Goal: Task Accomplishment & Management: Use online tool/utility

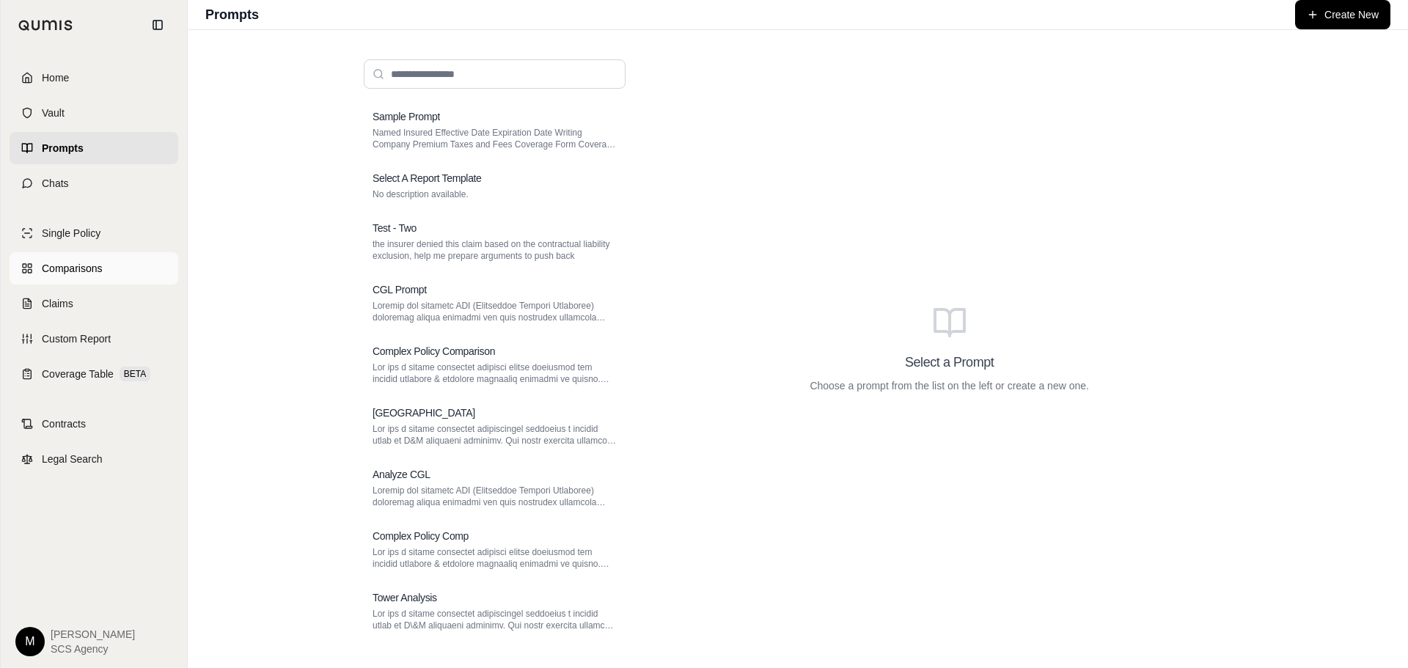
click at [67, 271] on span "Comparisons" at bounding box center [72, 268] width 60 height 15
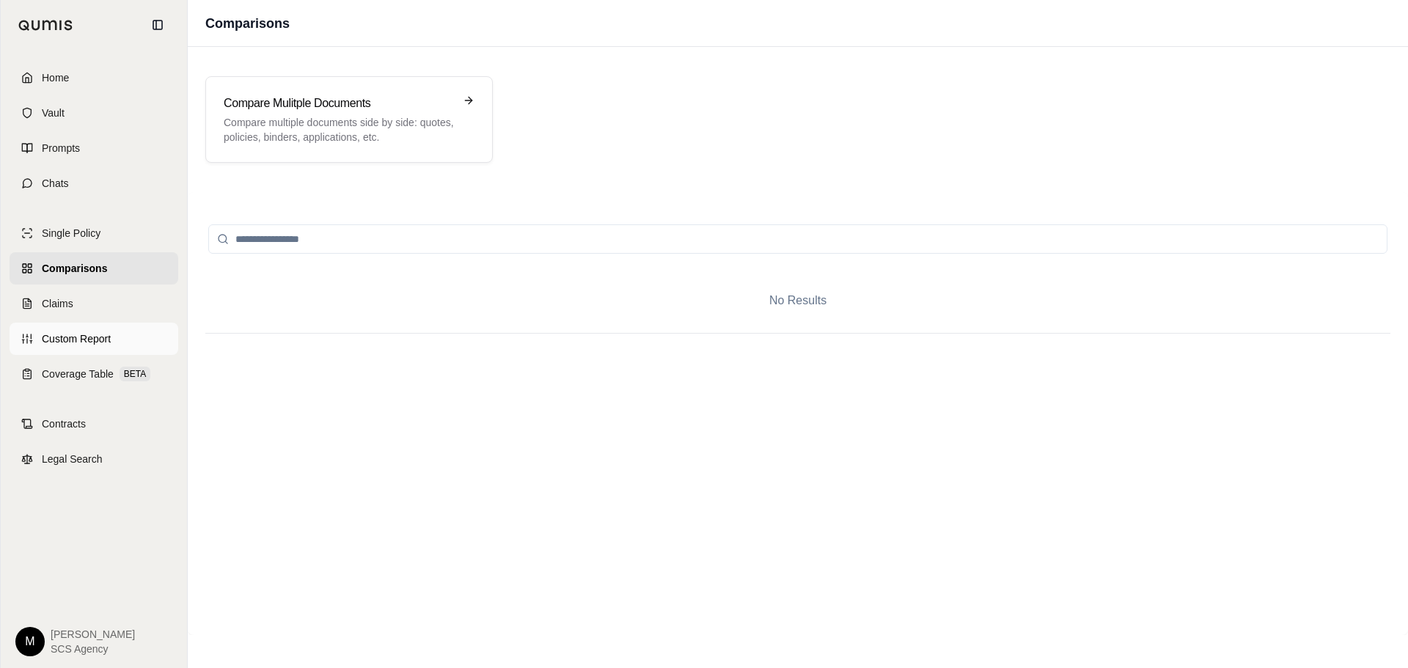
drag, startPoint x: 56, startPoint y: 337, endPoint x: 90, endPoint y: 332, distance: 34.0
click at [57, 337] on span "Custom Report" at bounding box center [76, 339] width 69 height 15
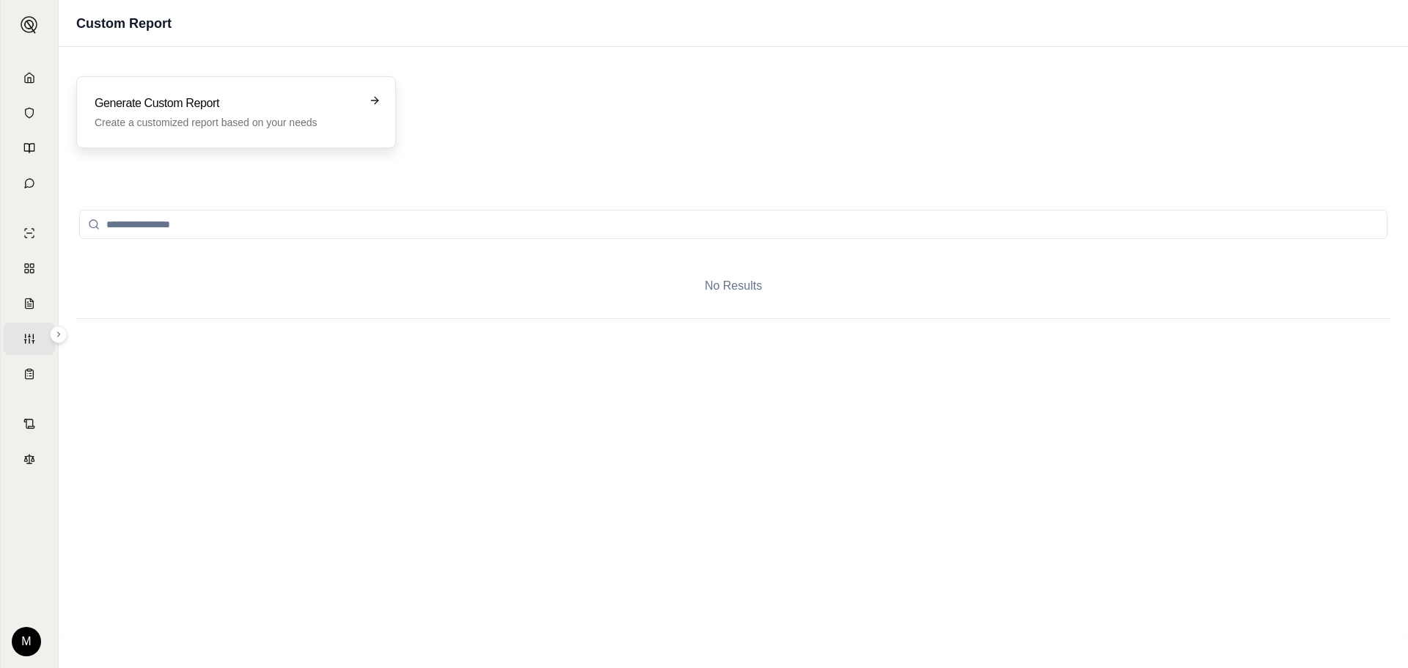
click at [372, 95] on icon at bounding box center [375, 101] width 12 height 12
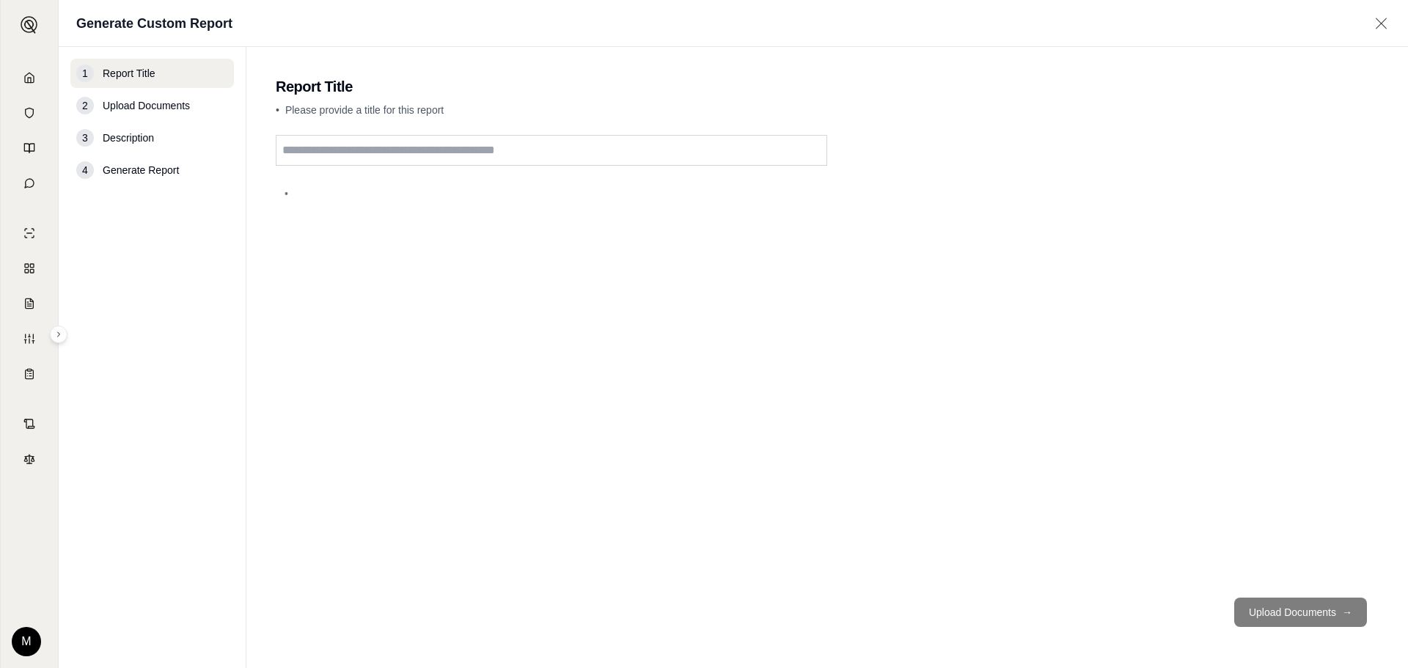
click at [310, 153] on input "text" at bounding box center [552, 150] width 552 height 31
type input "**********"
drag, startPoint x: 117, startPoint y: 111, endPoint x: 160, endPoint y: 106, distance: 42.8
click at [117, 111] on span "Upload Documents" at bounding box center [146, 105] width 87 height 15
click at [1289, 605] on button "Upload Documents →" at bounding box center [1301, 612] width 133 height 29
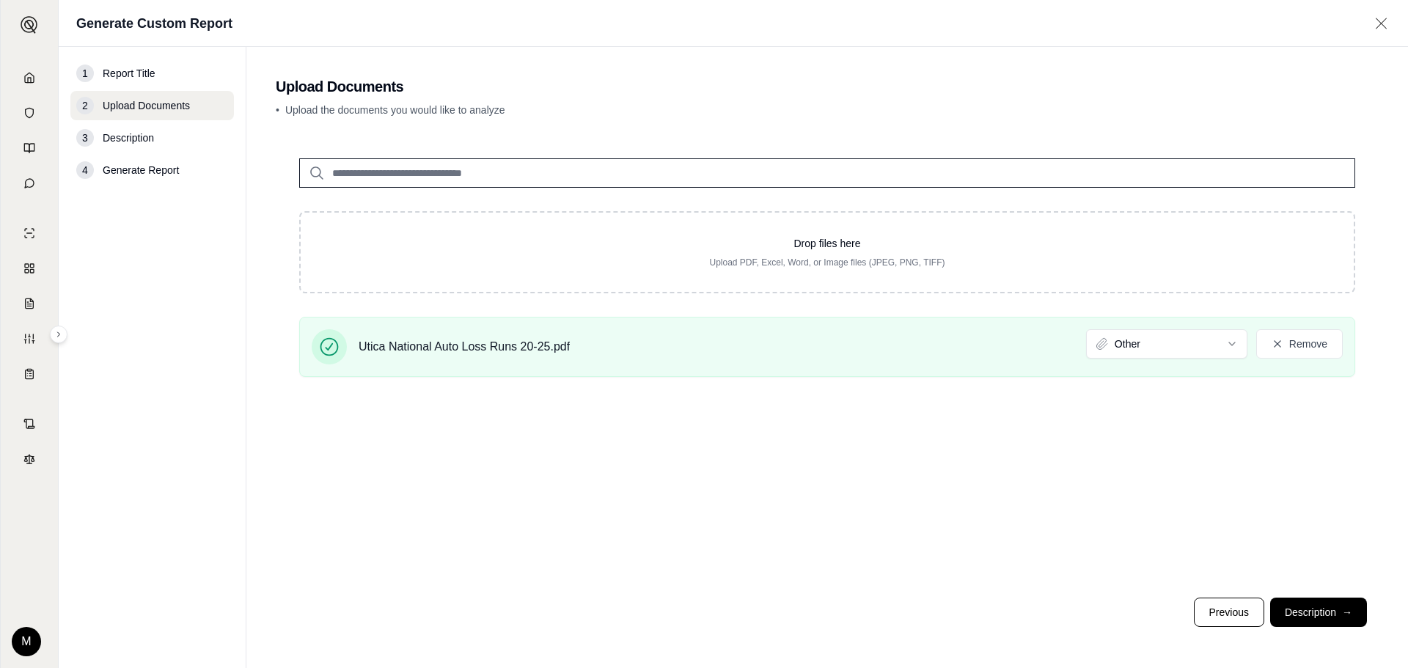
drag, startPoint x: 1328, startPoint y: 609, endPoint x: 1312, endPoint y: 577, distance: 35.4
click at [1326, 609] on button "Description →" at bounding box center [1319, 612] width 97 height 29
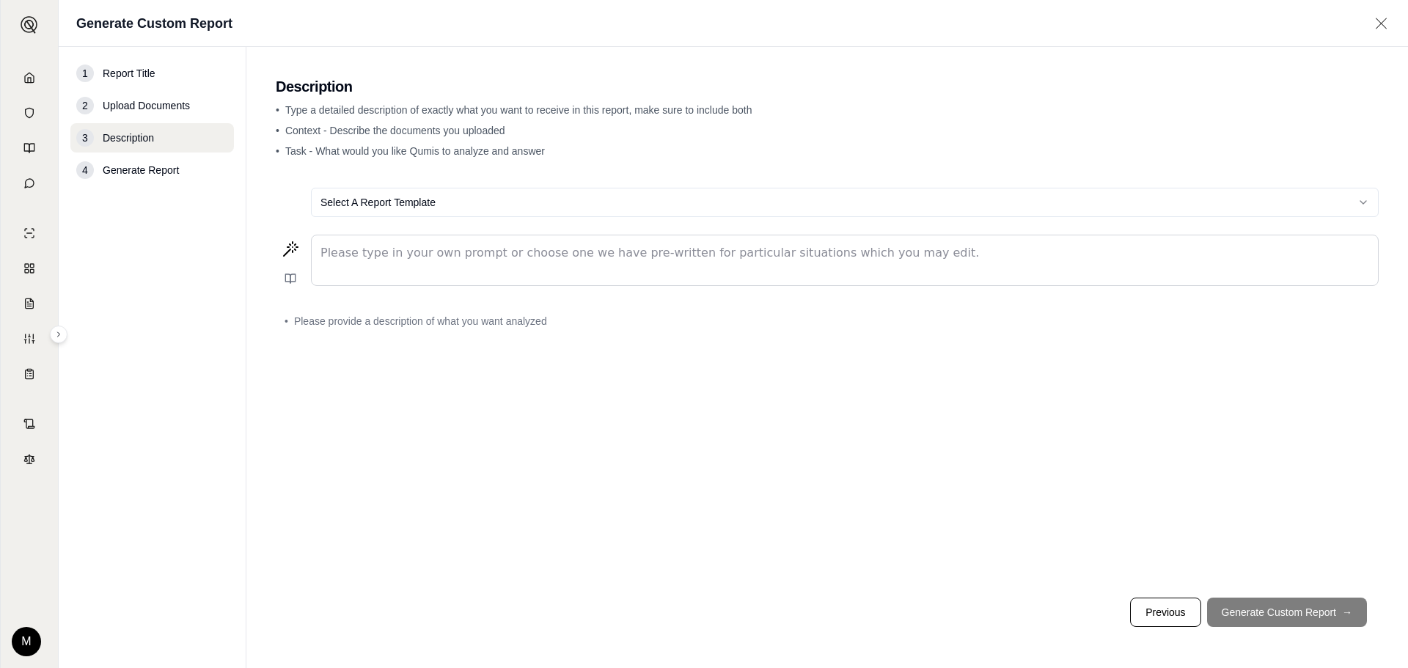
click at [394, 199] on html "Home Vault Prompts Chats Single Policy Comparisons Claims Custom Report Coverag…" at bounding box center [704, 334] width 1408 height 668
click at [339, 248] on html "Home Vault Prompts Chats Single Policy Comparisons Claims Custom Report Coverag…" at bounding box center [704, 334] width 1408 height 668
click at [332, 257] on p "editable markdown" at bounding box center [845, 253] width 1049 height 18
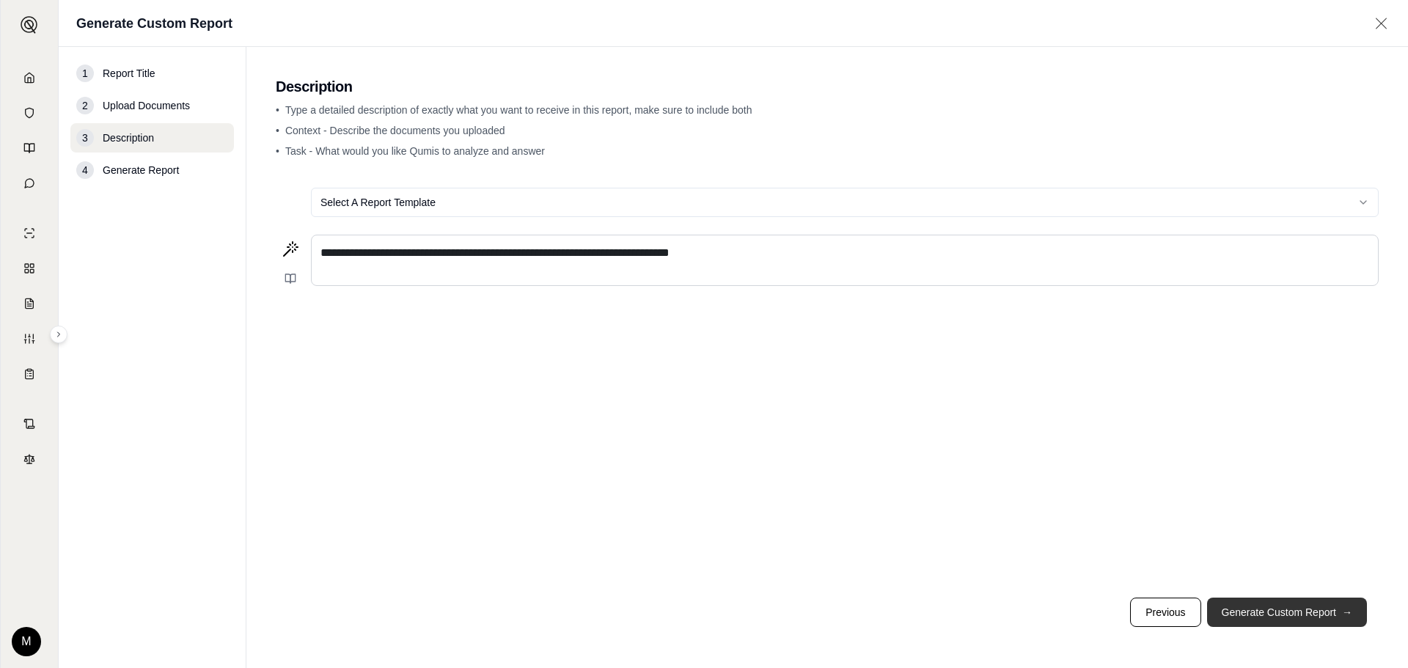
click at [1261, 611] on button "Generate Custom Report →" at bounding box center [1287, 612] width 160 height 29
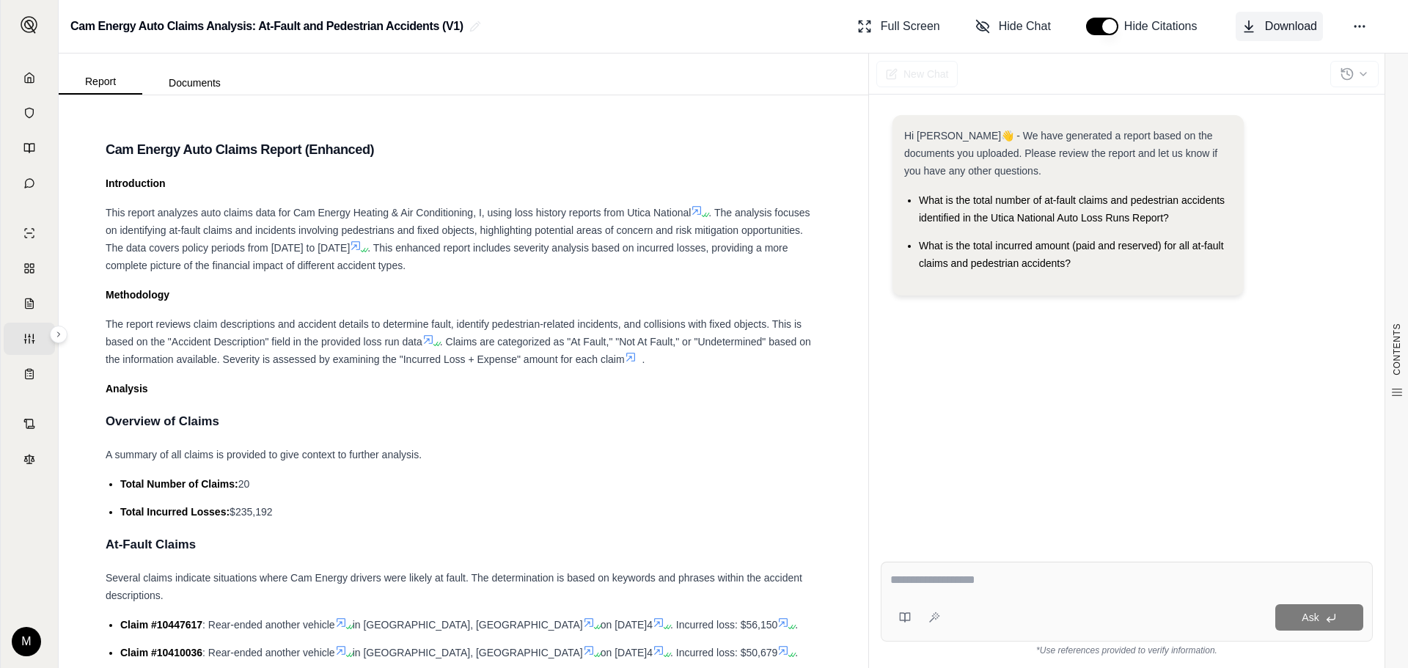
click at [1253, 29] on icon at bounding box center [1249, 26] width 15 height 15
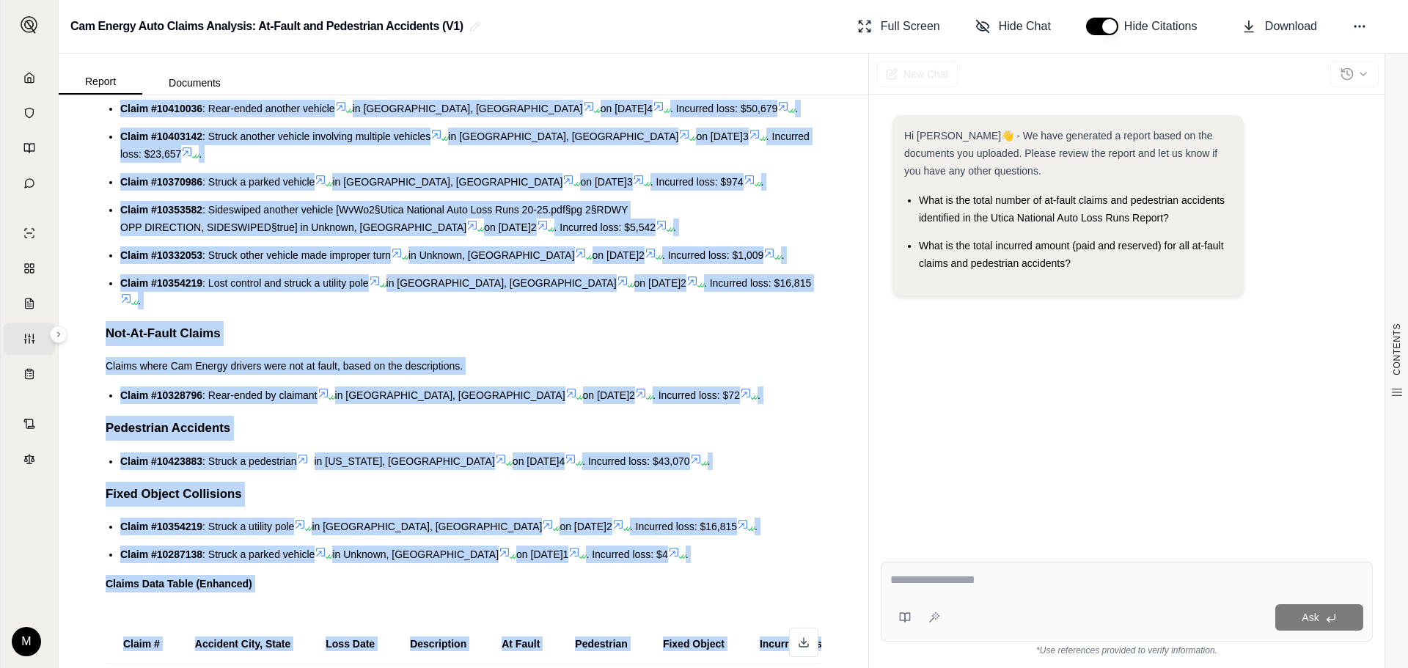
scroll to position [599, 0]
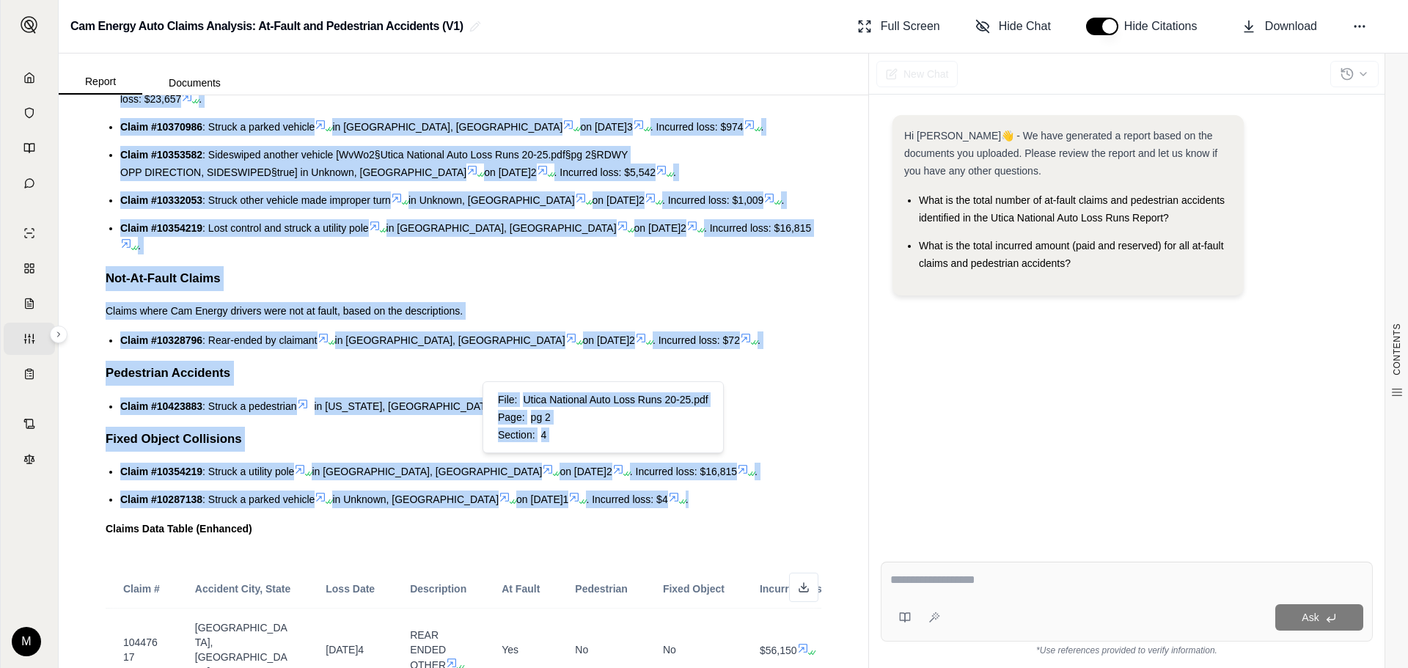
drag, startPoint x: 107, startPoint y: 273, endPoint x: 571, endPoint y: 457, distance: 498.8
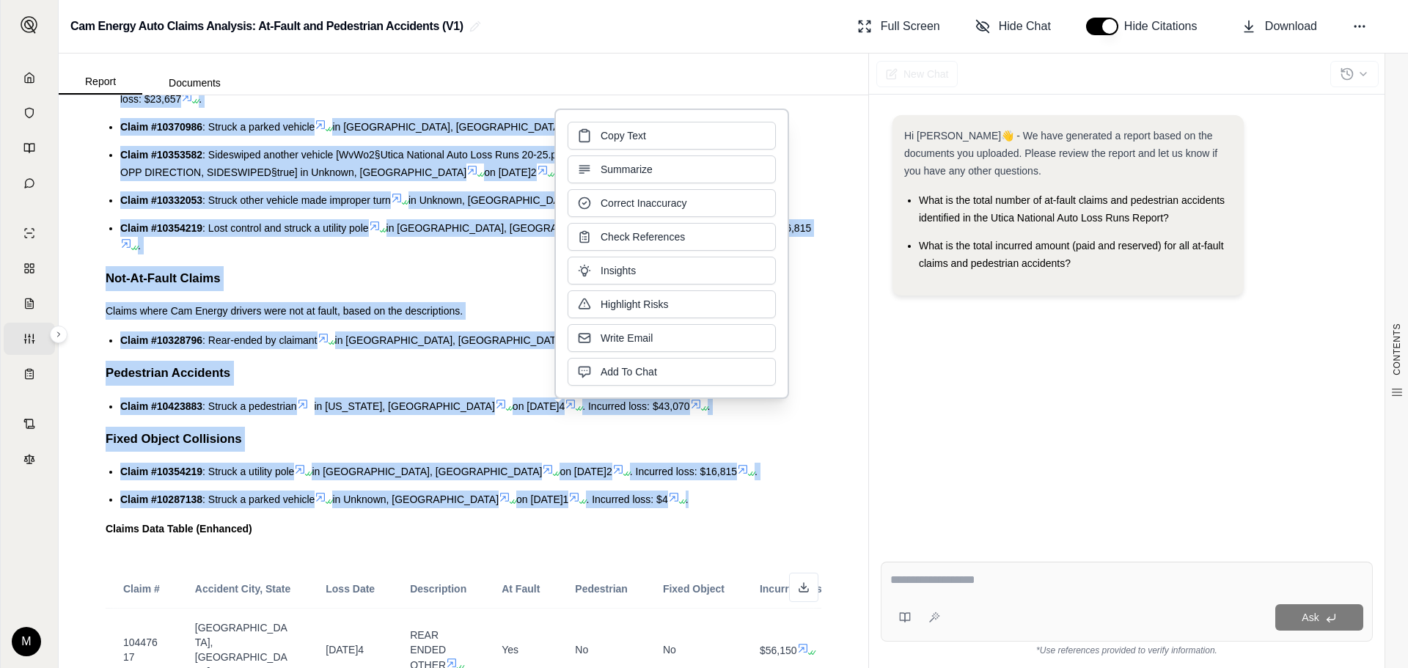
copy div "Loremips do Sitame C adipisc el sed doeius te incididu ut labo etdolor ma aliqu…"
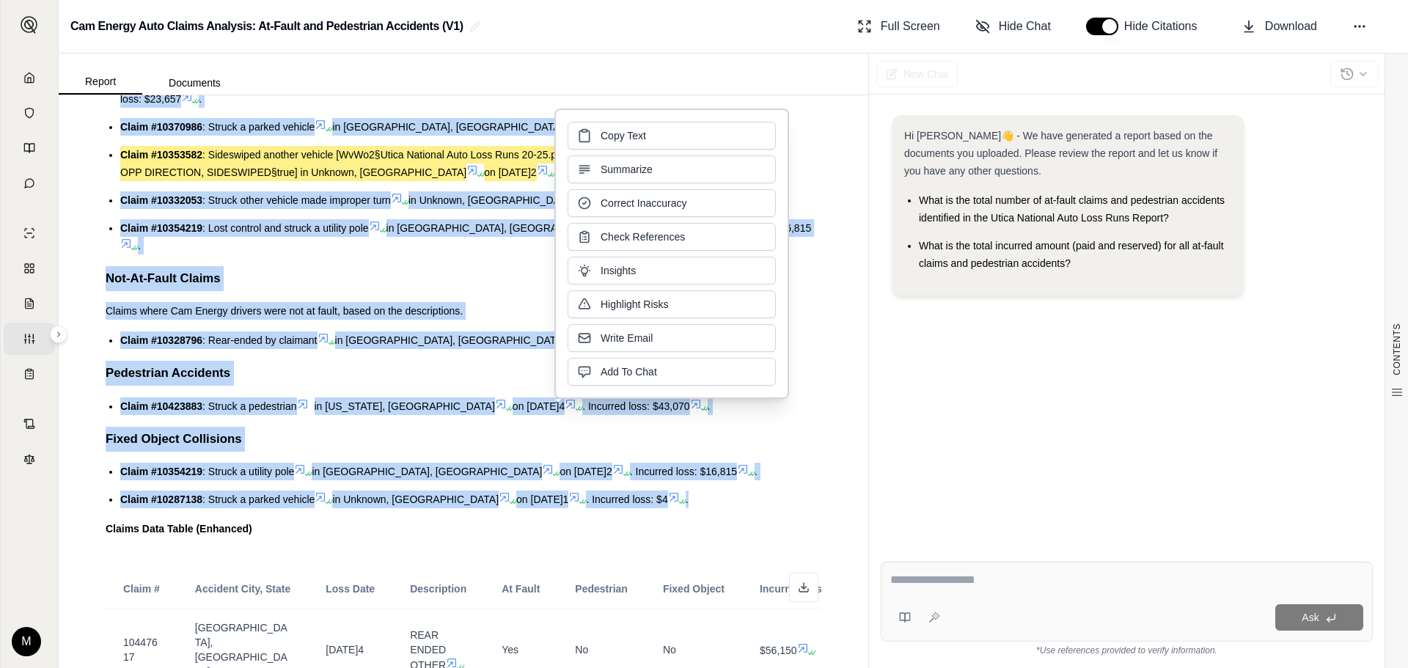
drag, startPoint x: 633, startPoint y: 167, endPoint x: 775, endPoint y: 170, distance: 142.3
click at [633, 167] on span "Summarize" at bounding box center [627, 169] width 52 height 15
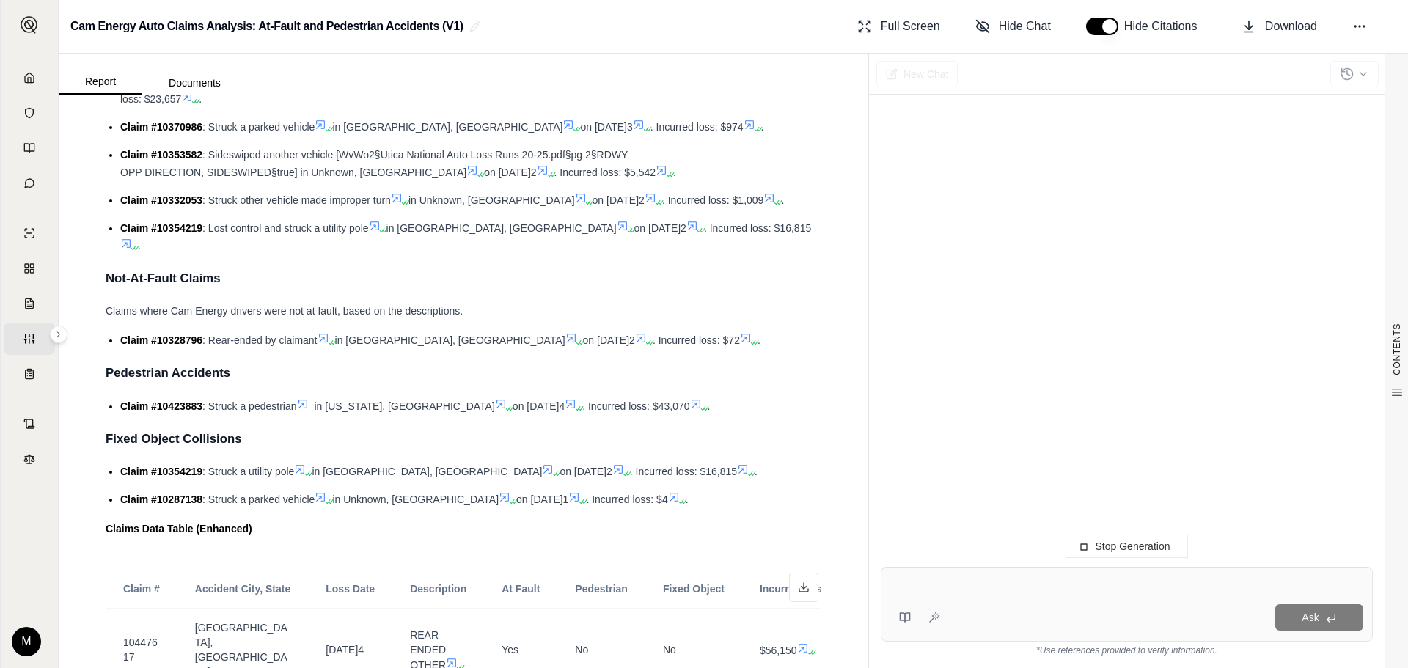
scroll to position [0, 0]
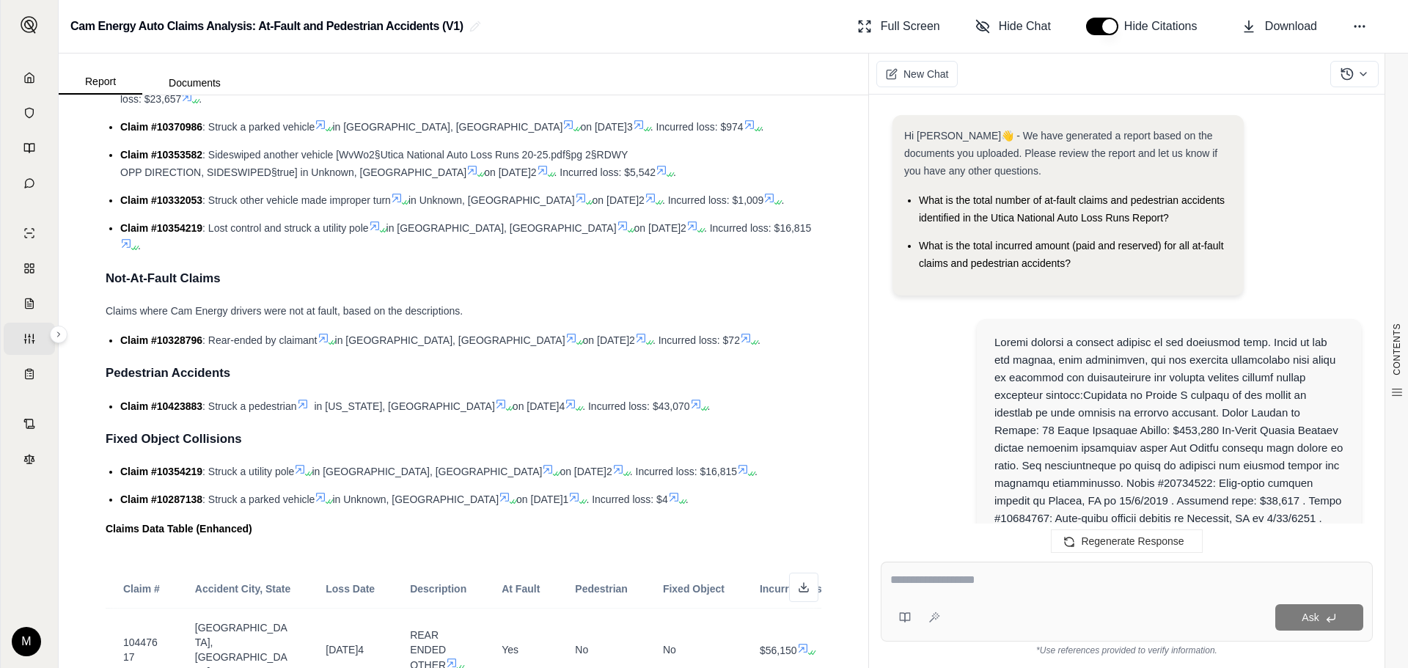
scroll to position [1145, 0]
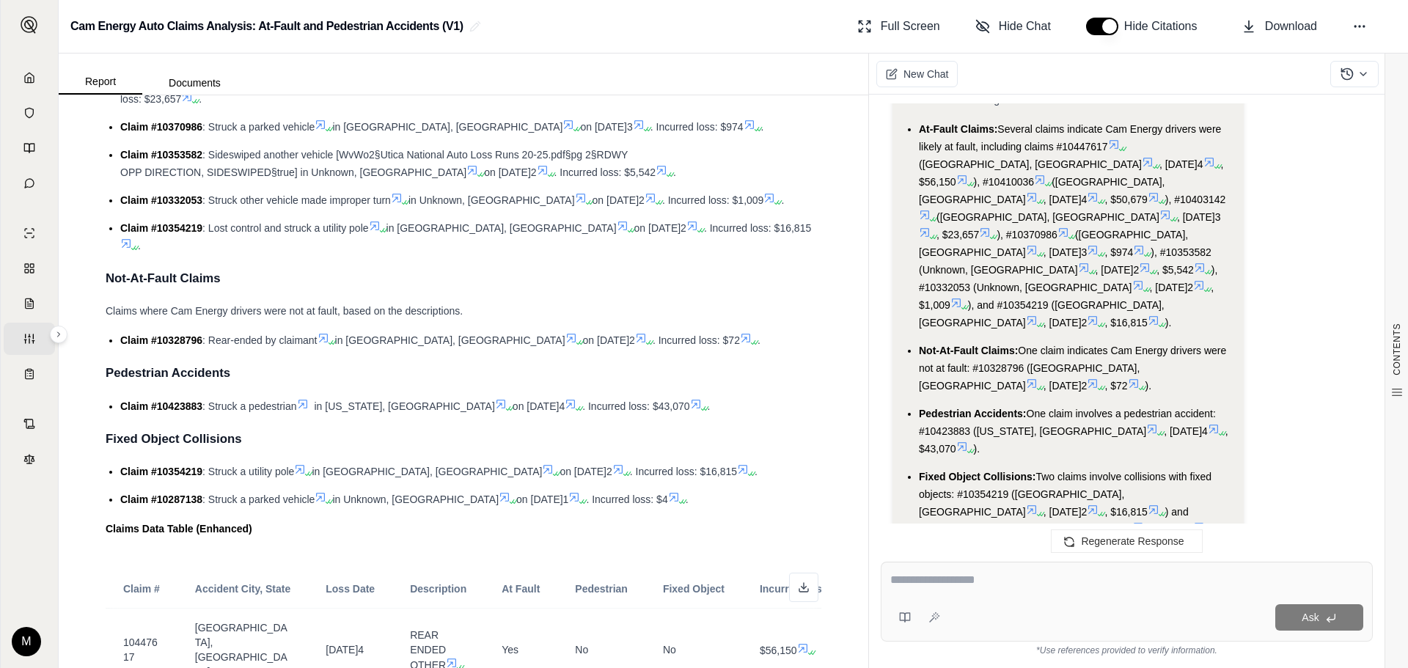
click at [891, 584] on textarea at bounding box center [1127, 580] width 473 height 18
type textarea "**********"
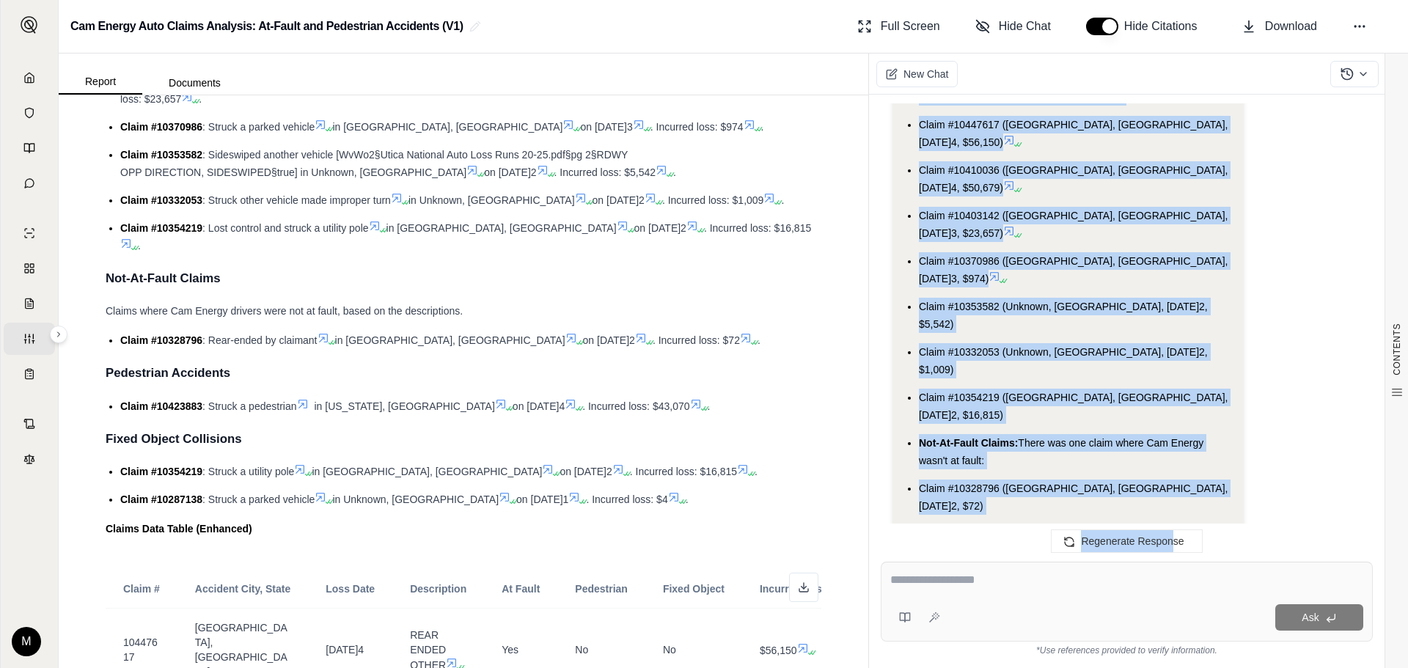
scroll to position [2176, 0]
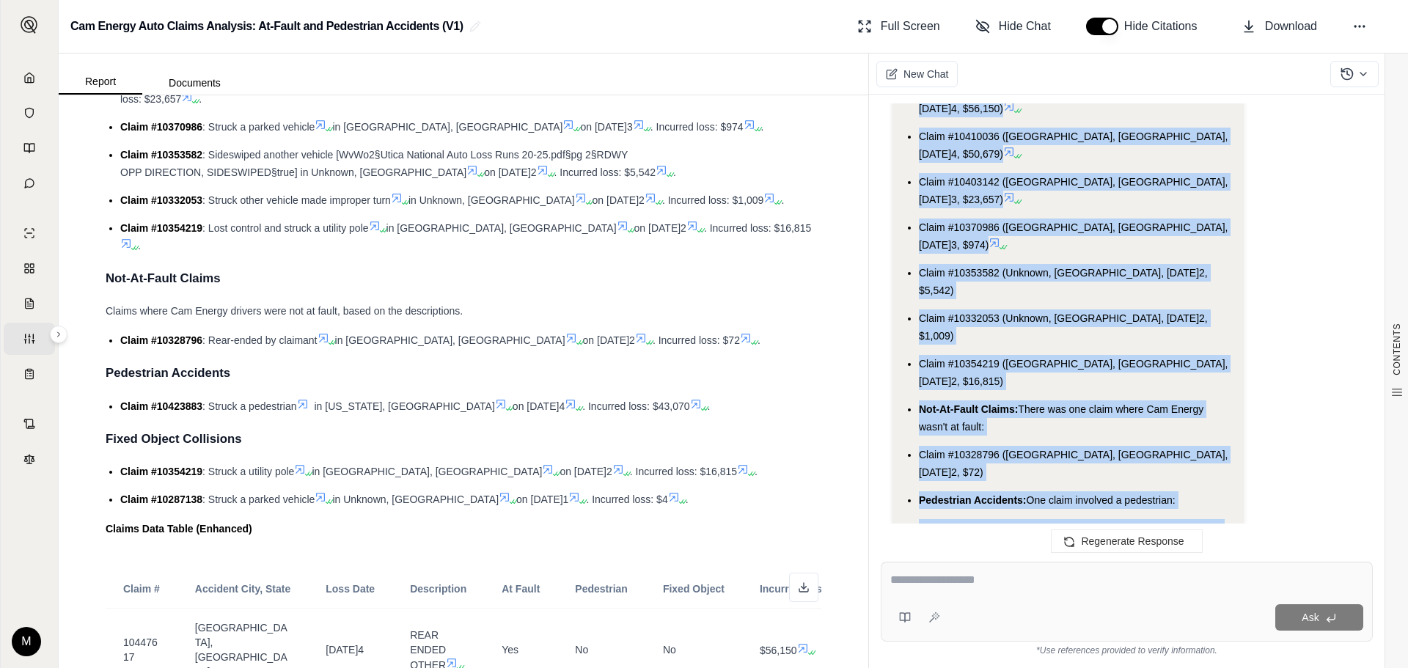
drag, startPoint x: 906, startPoint y: 315, endPoint x: 1185, endPoint y: 412, distance: 295.8
click at [1185, 412] on div "Analysis: Okay, I need to take the previous summary and reformat it into an ema…" at bounding box center [1068, 209] width 328 height 1046
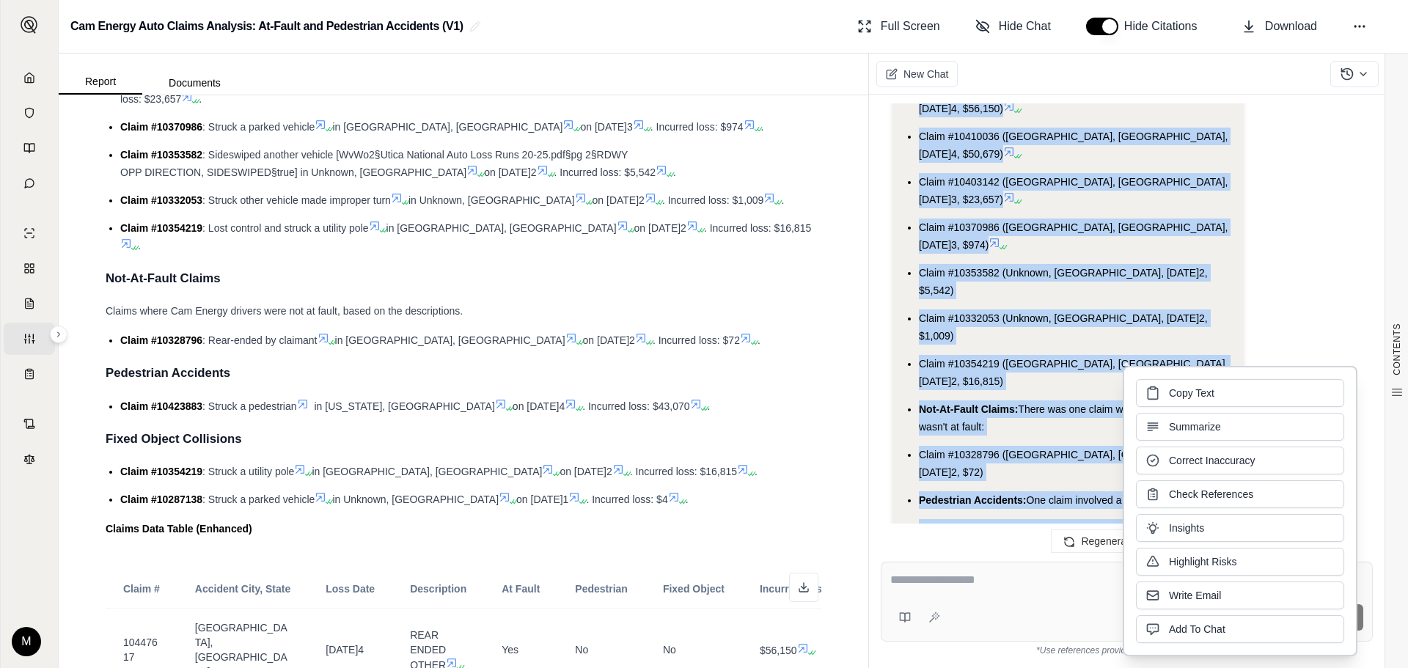
copy div "Here's a quick summary of the auto claims data for Cam Energy: Total Claims: We…"
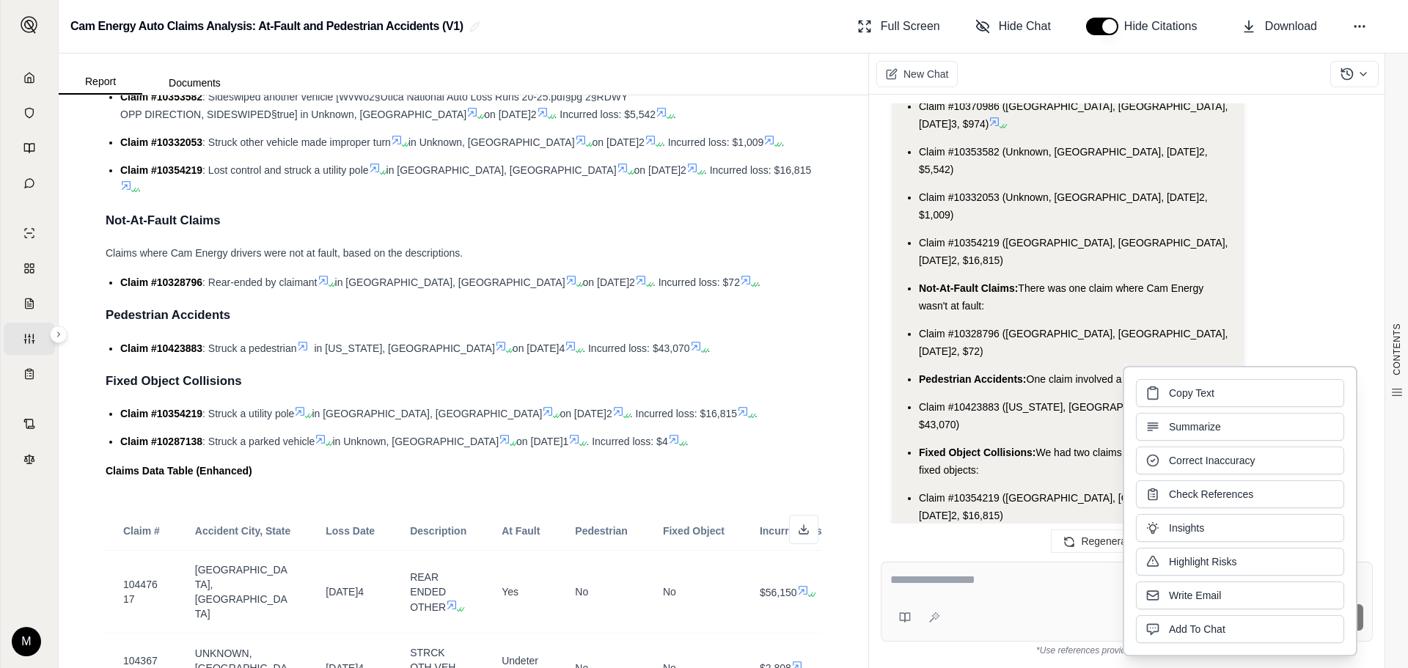
scroll to position [673, 0]
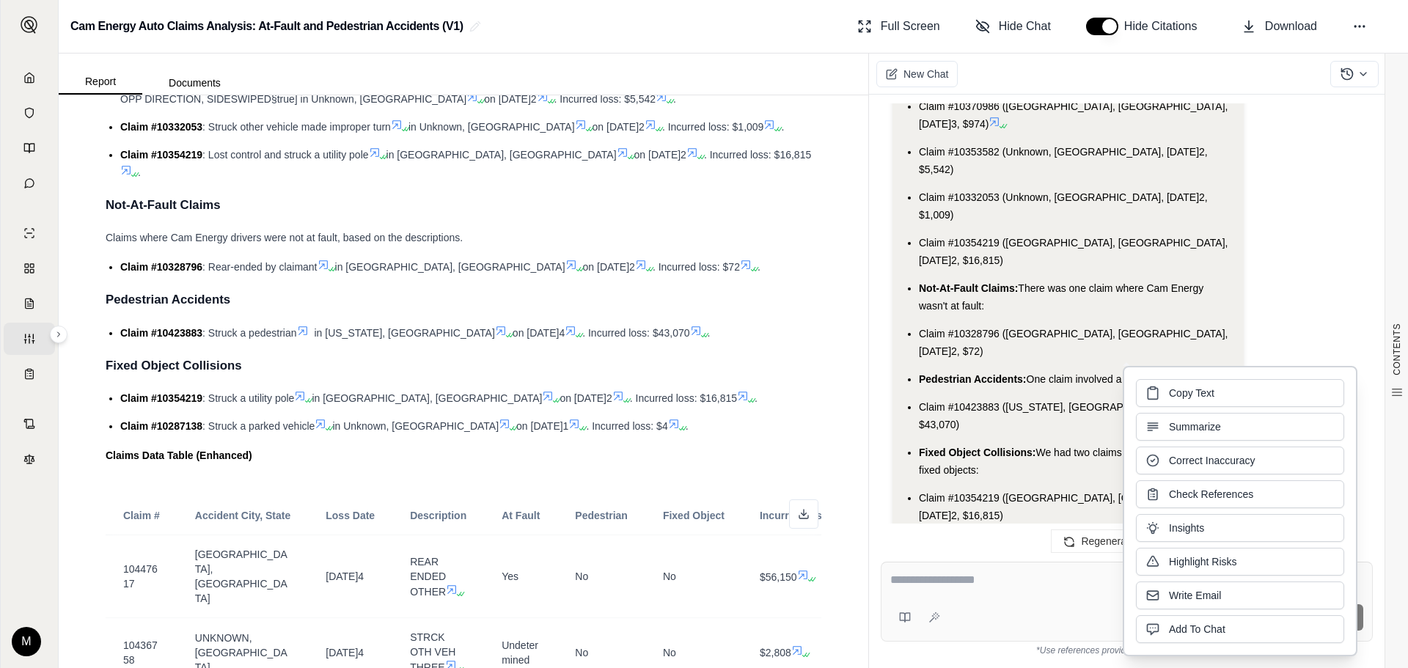
click at [668, 418] on icon at bounding box center [674, 424] width 12 height 12
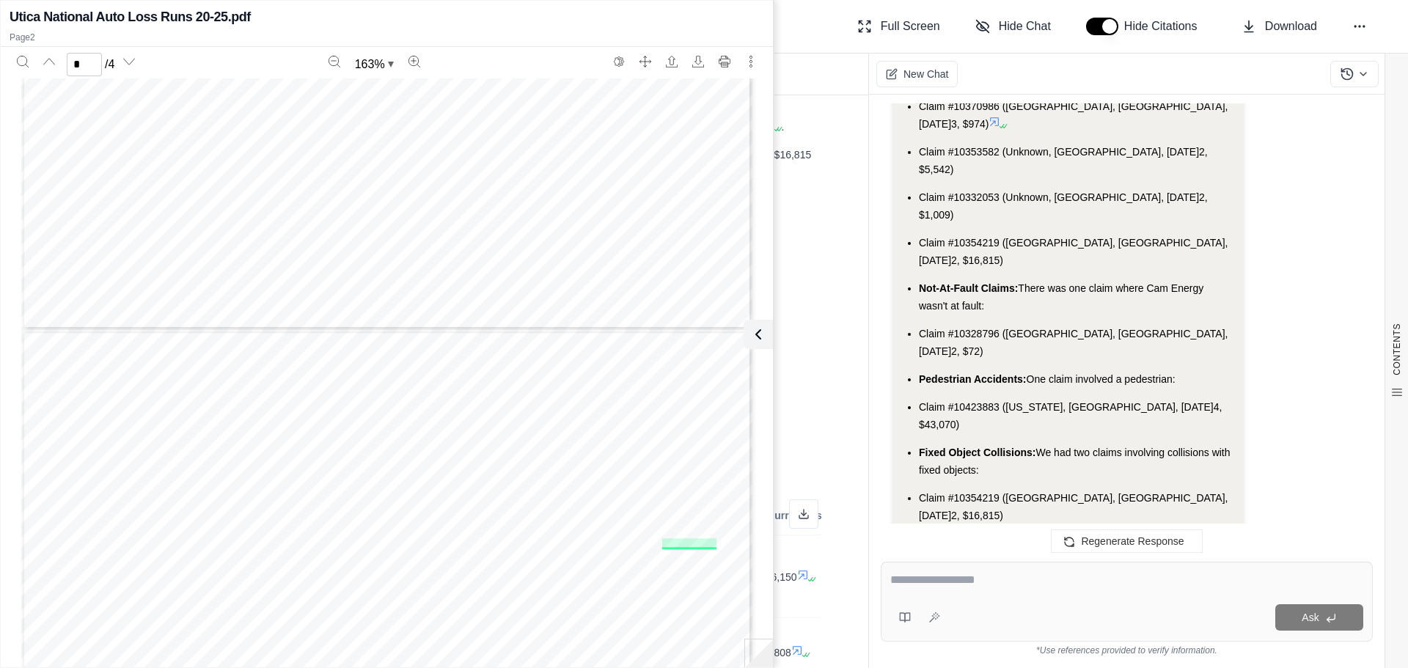
scroll to position [661, 0]
type input "*"
click at [826, 240] on div "CONTENTS Table of Contents Cam Energy Auto Claims Report... Overview Of Claims …" at bounding box center [464, 381] width 810 height 573
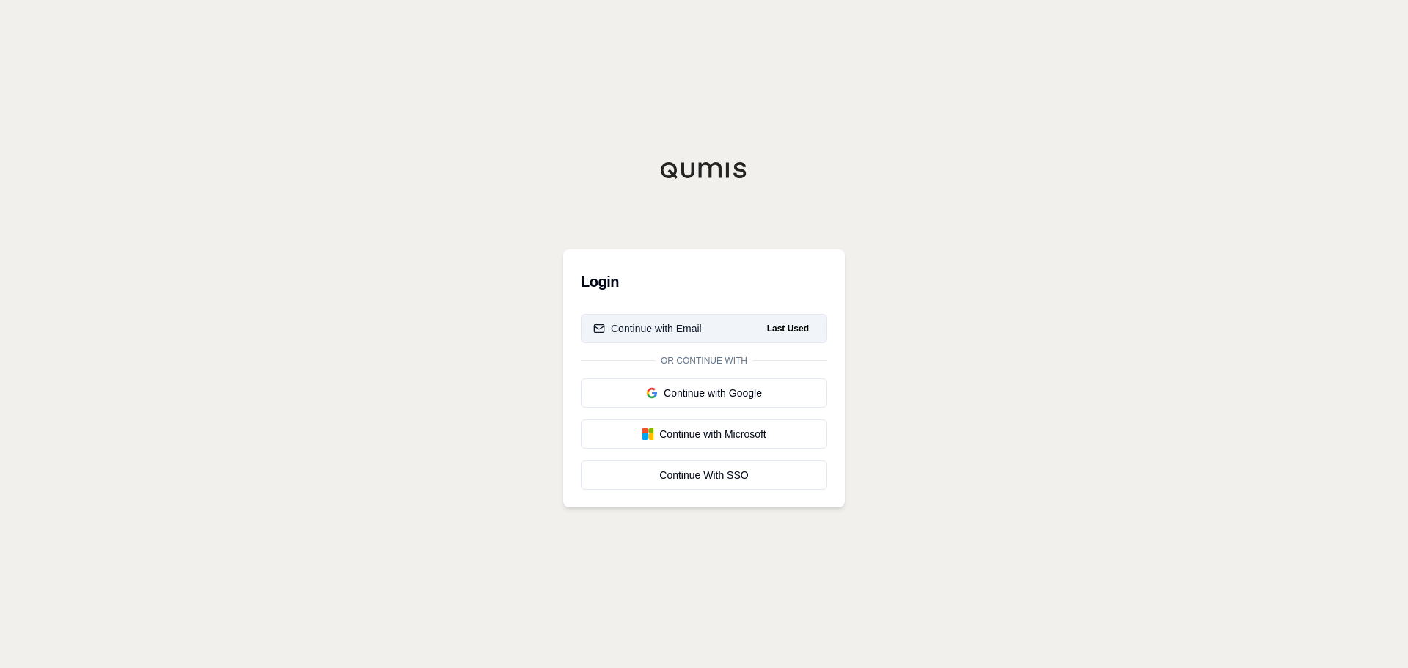
click at [648, 327] on div "Continue with Email" at bounding box center [647, 328] width 109 height 15
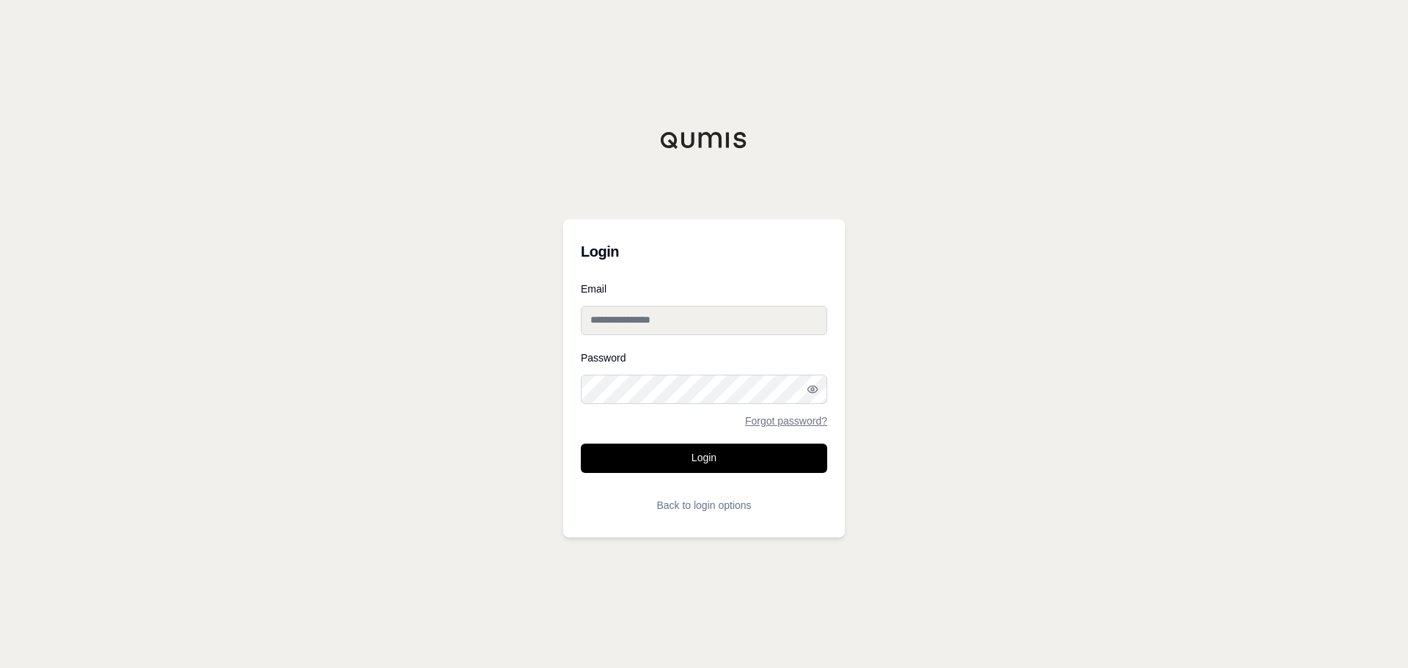
type input "**********"
click at [712, 453] on button "Login" at bounding box center [704, 458] width 246 height 29
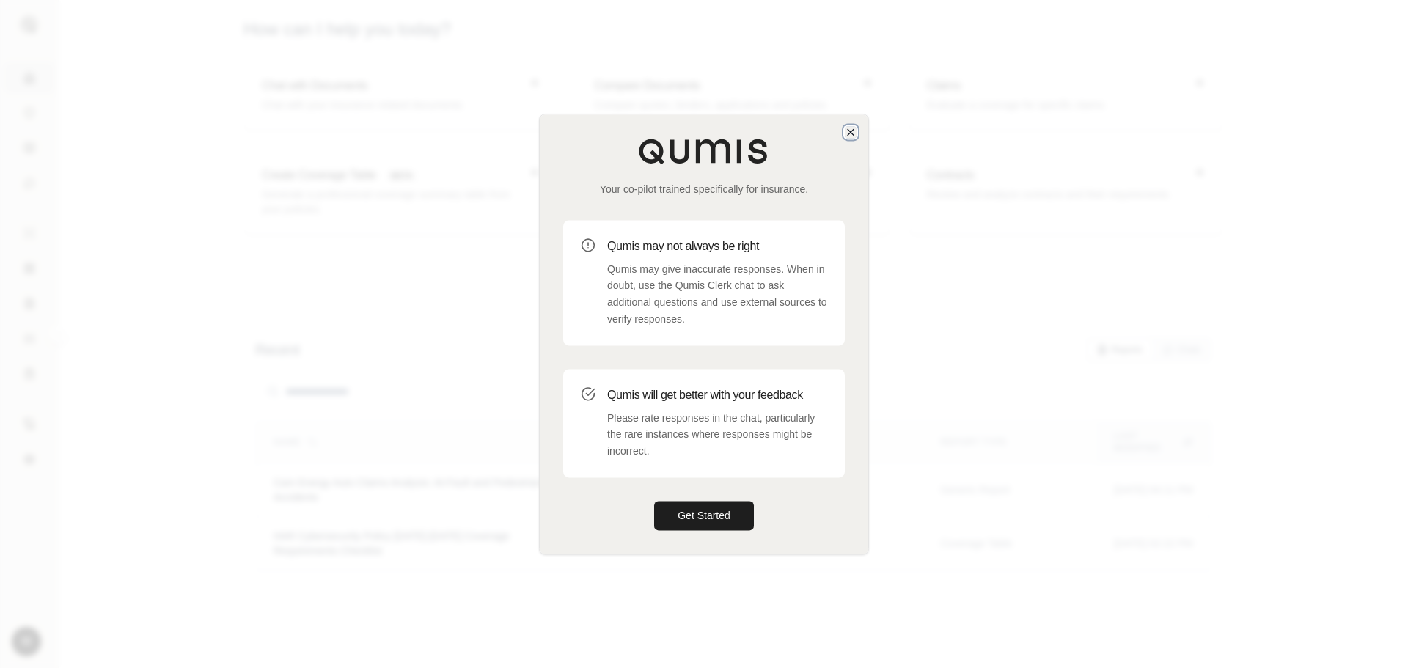
click at [850, 128] on icon "button" at bounding box center [851, 132] width 12 height 12
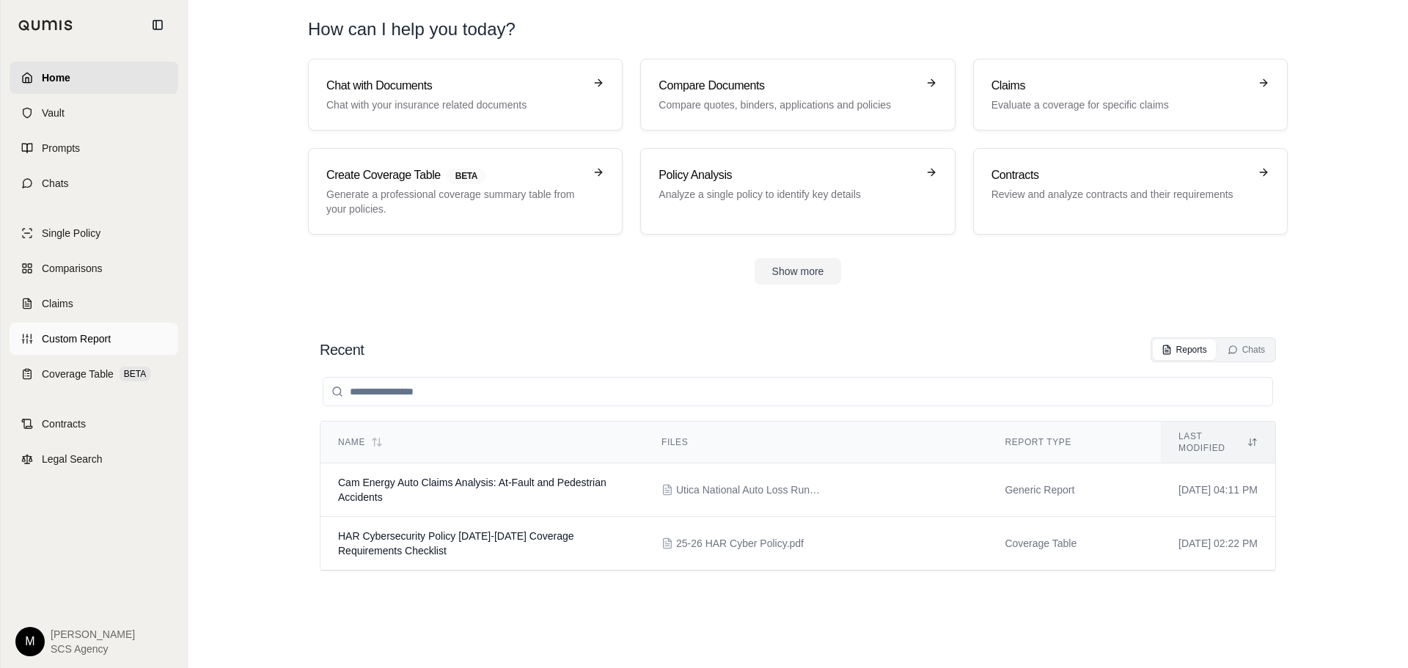
click at [59, 345] on span "Custom Report" at bounding box center [76, 339] width 69 height 15
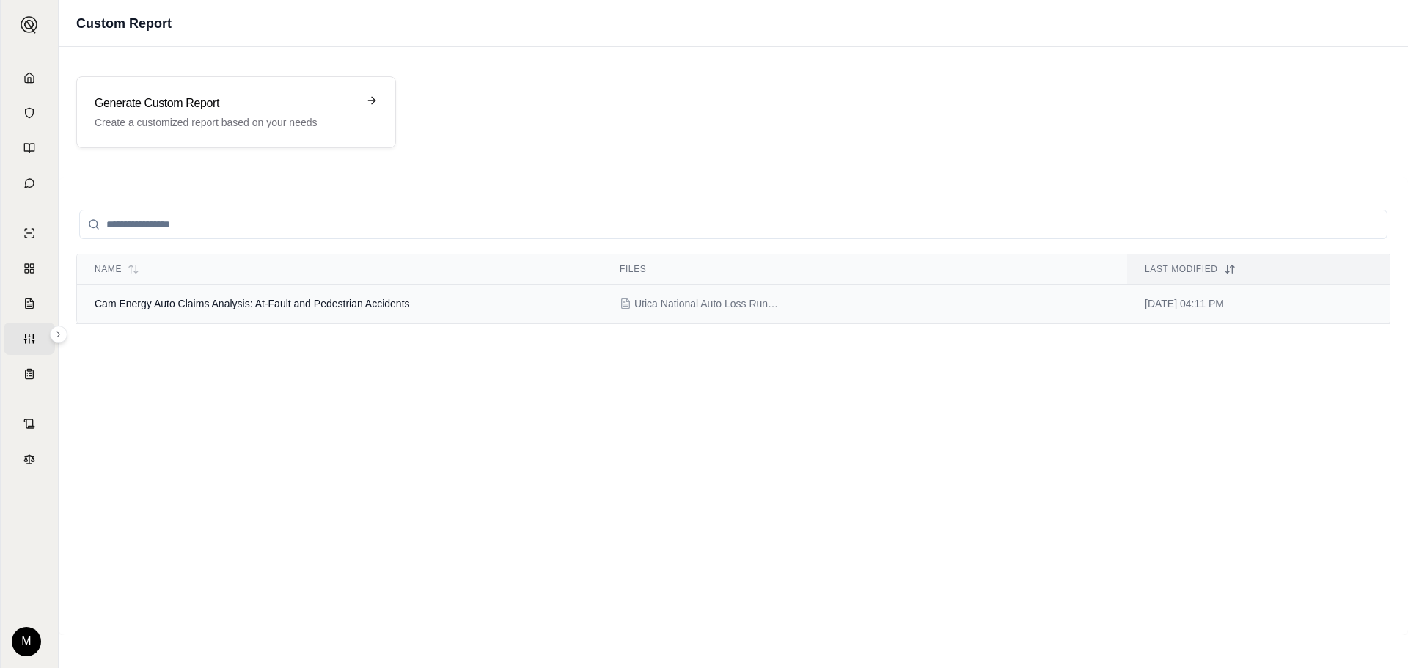
click at [343, 314] on td "Cam Energy Auto Claims Analysis: At-Fault and Pedestrian Accidents" at bounding box center [339, 304] width 525 height 39
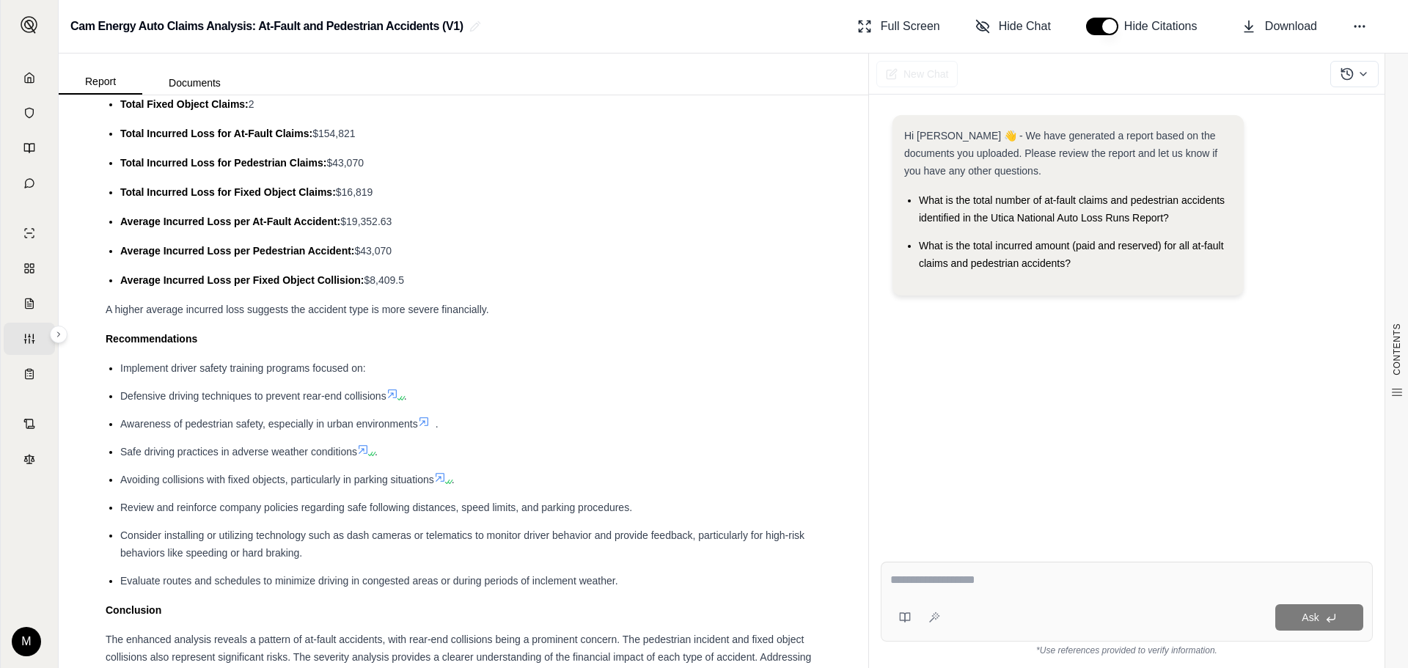
scroll to position [3457, 0]
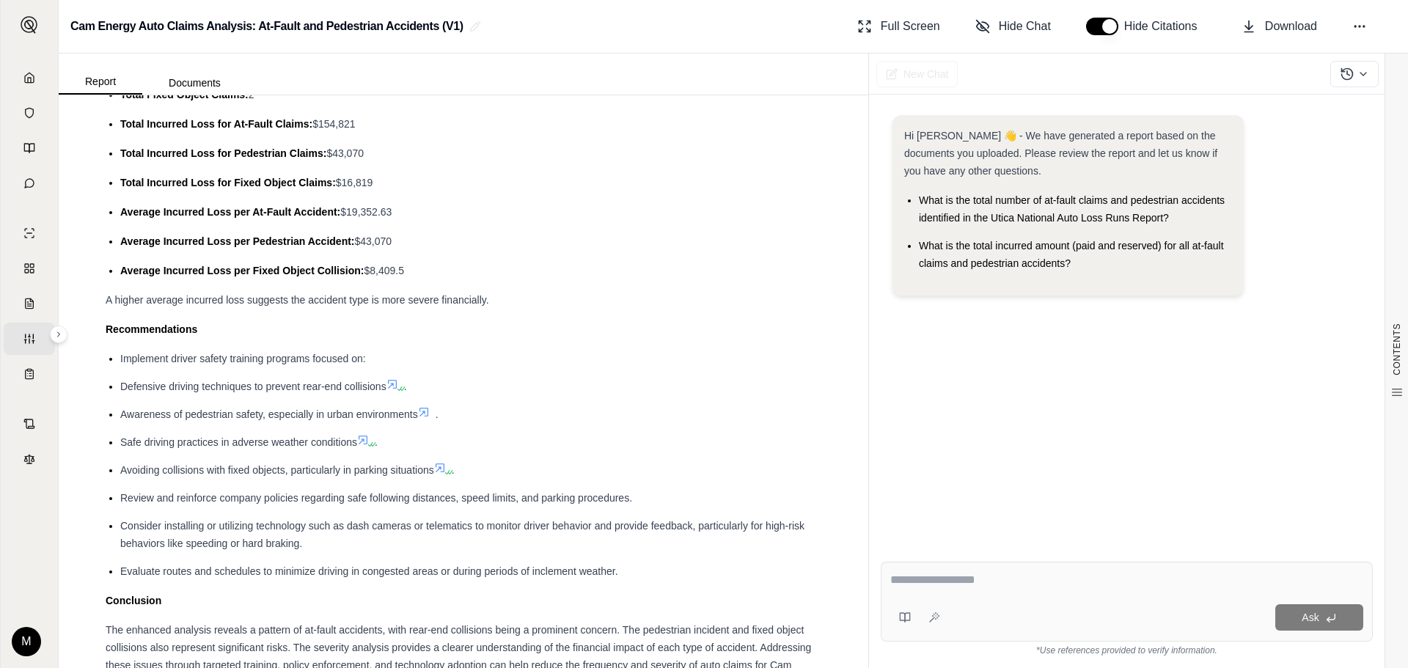
click at [887, 577] on div "Ask" at bounding box center [1127, 602] width 492 height 80
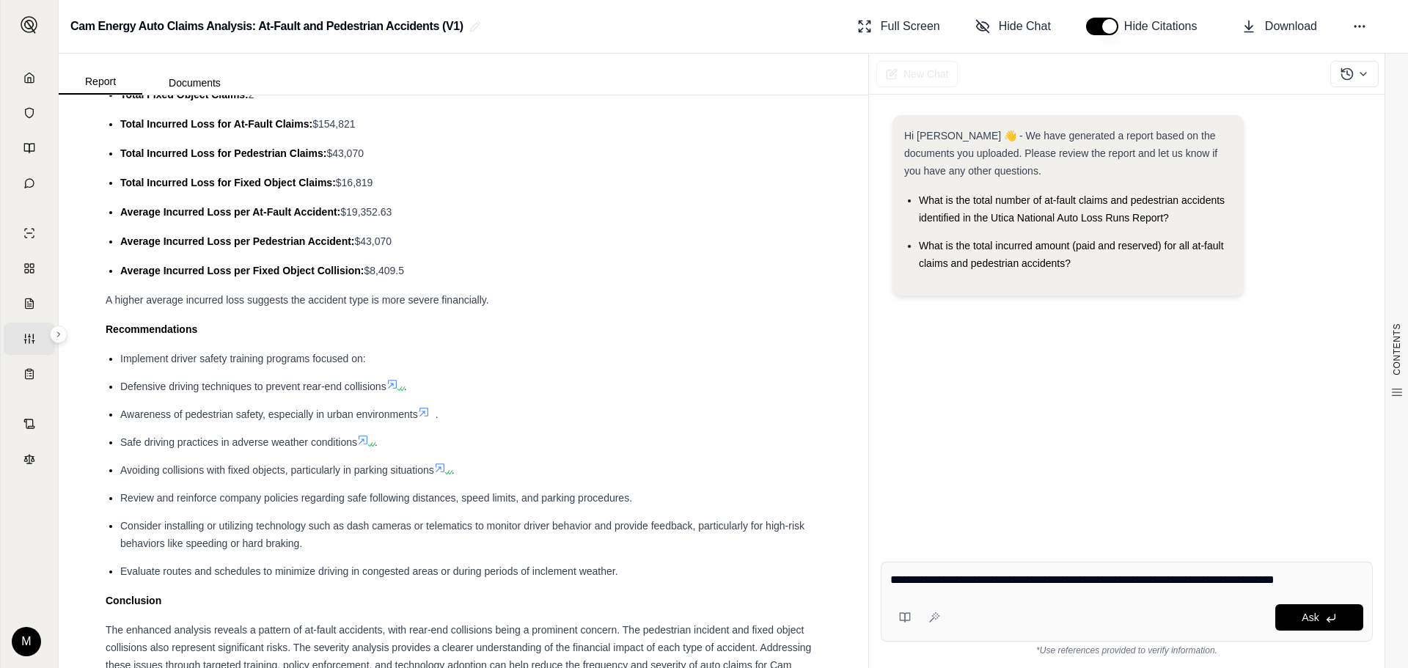
type textarea "**********"
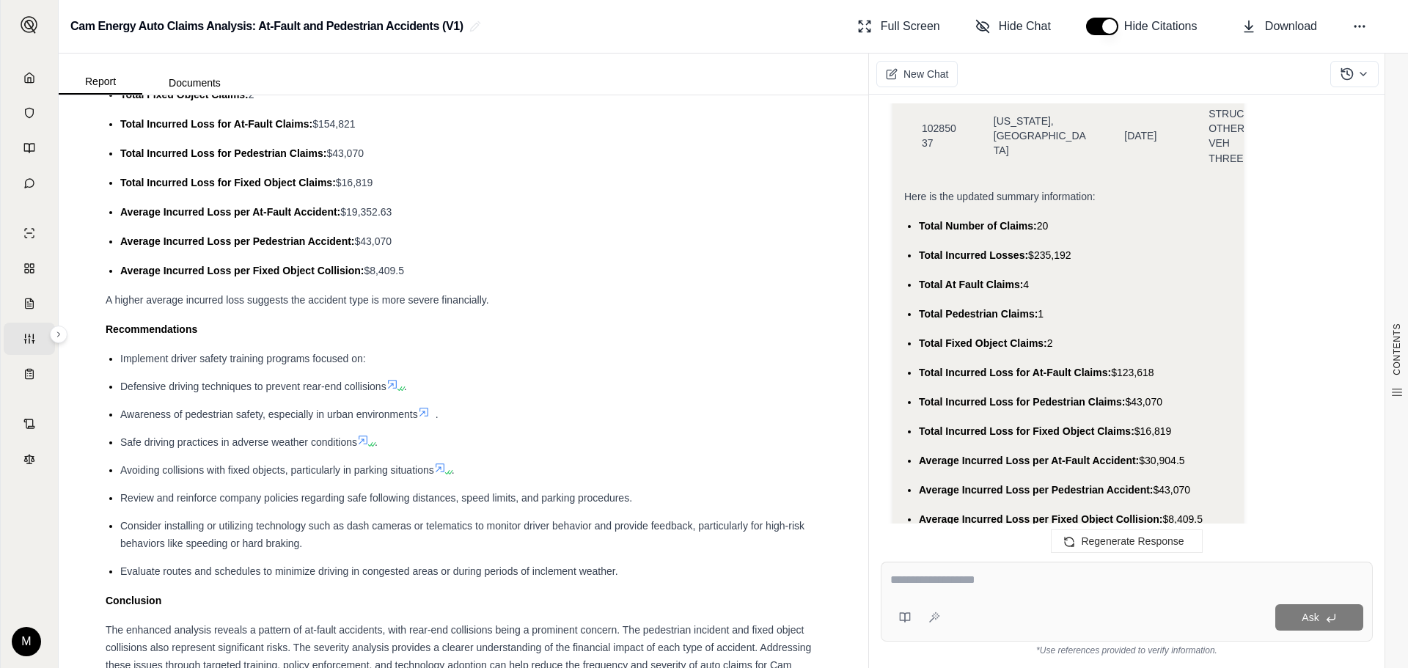
scroll to position [7034, 0]
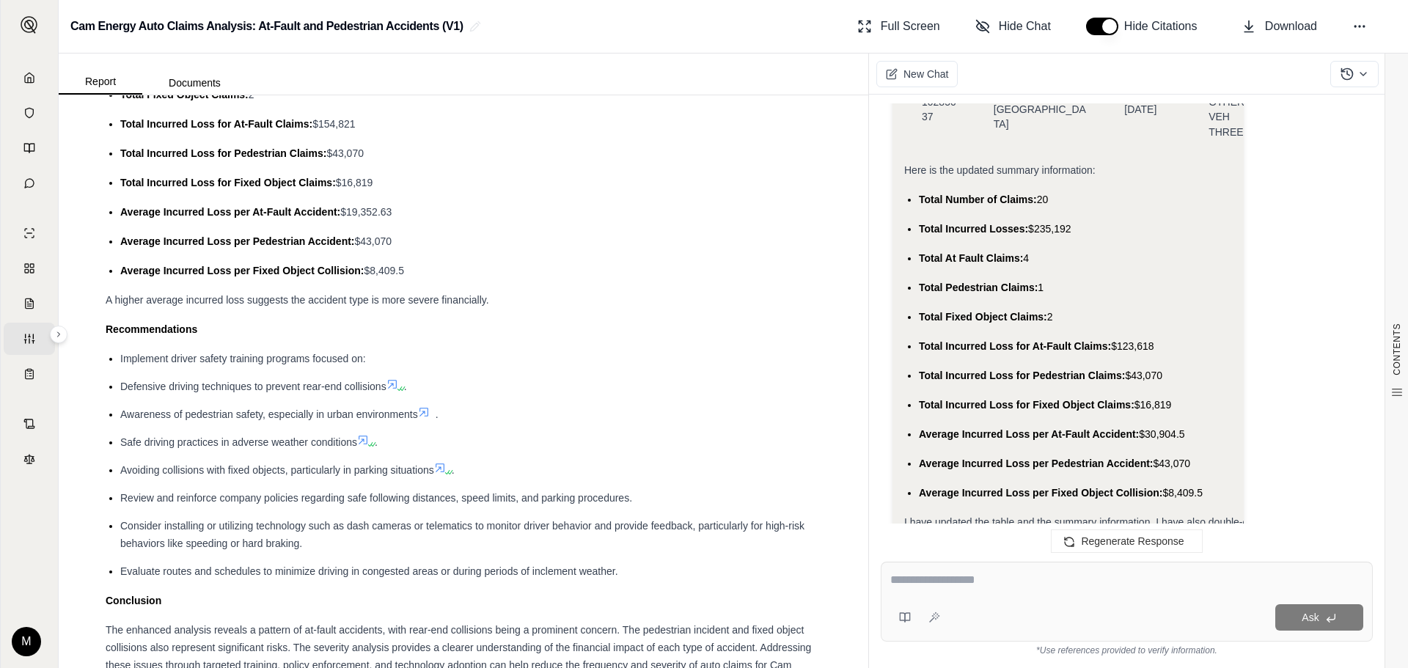
click at [1178, 279] on div "Total Pedestrian Claims: 1" at bounding box center [1281, 288] width 725 height 18
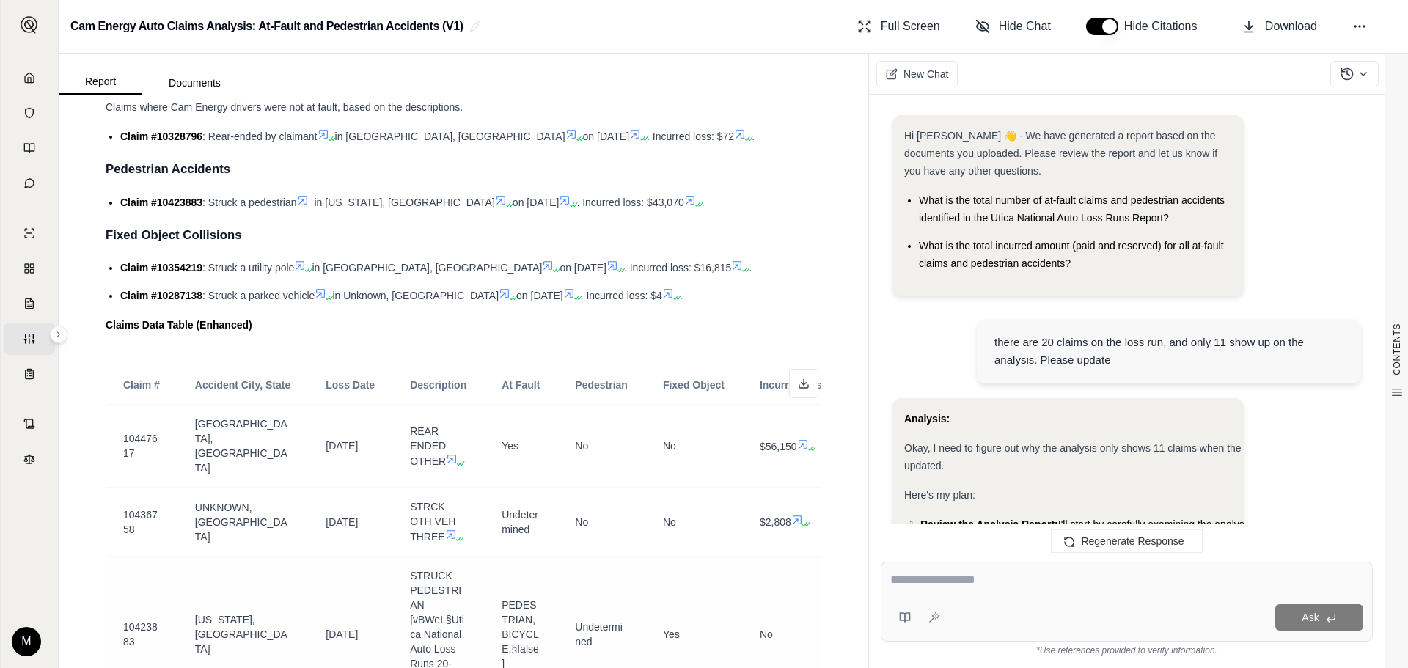
scroll to position [807, 0]
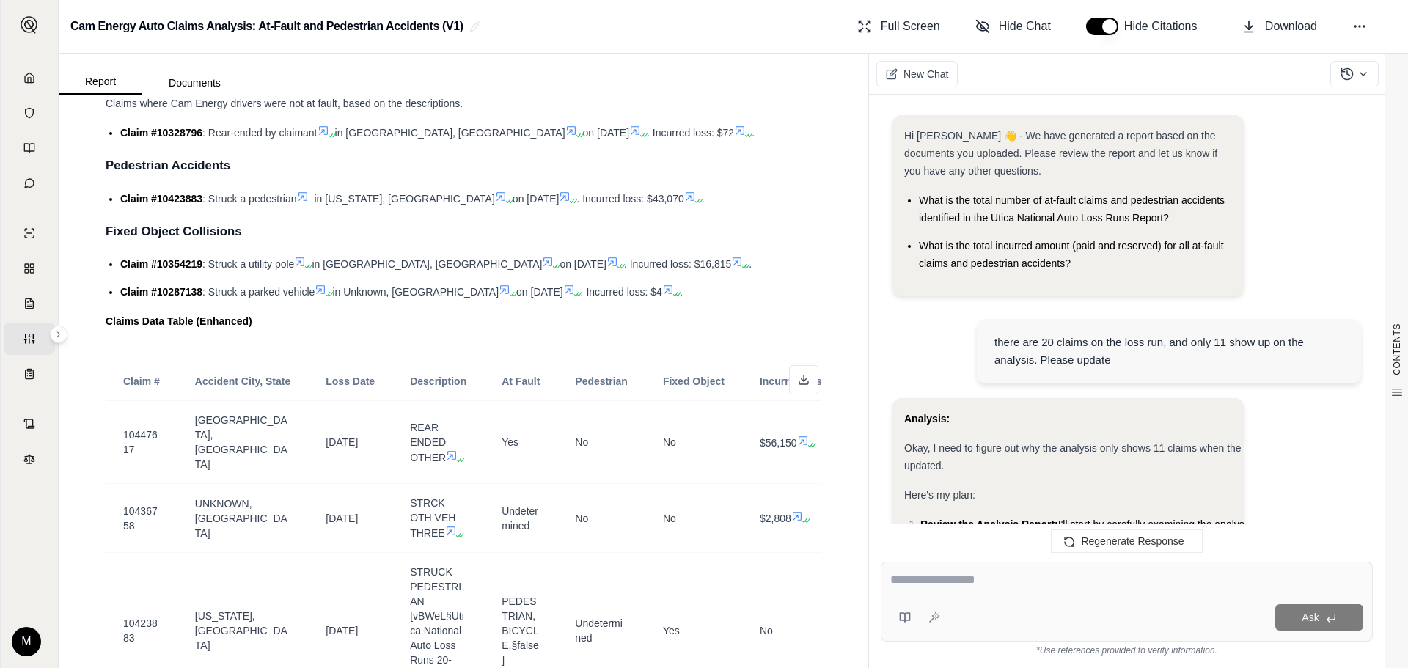
click at [916, 588] on textarea at bounding box center [1127, 580] width 473 height 18
type textarea "**********"
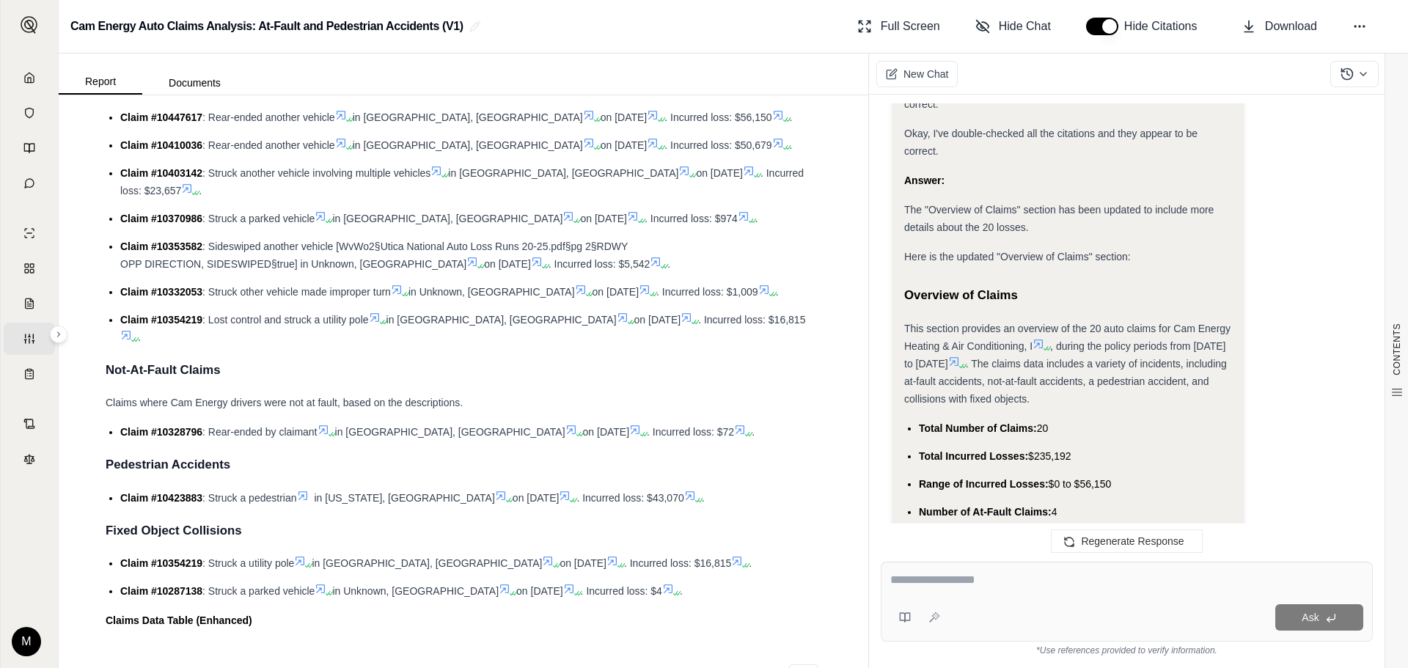
scroll to position [513, 0]
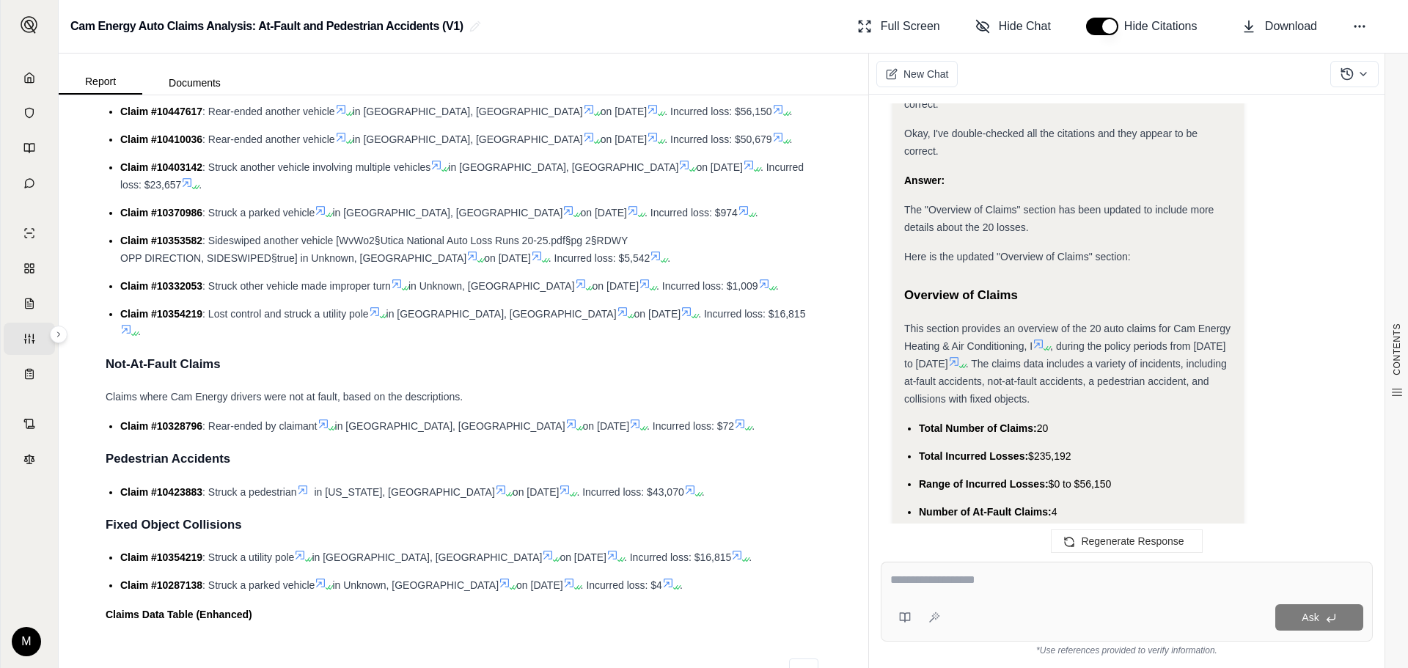
click at [937, 578] on textarea at bounding box center [1127, 580] width 473 height 18
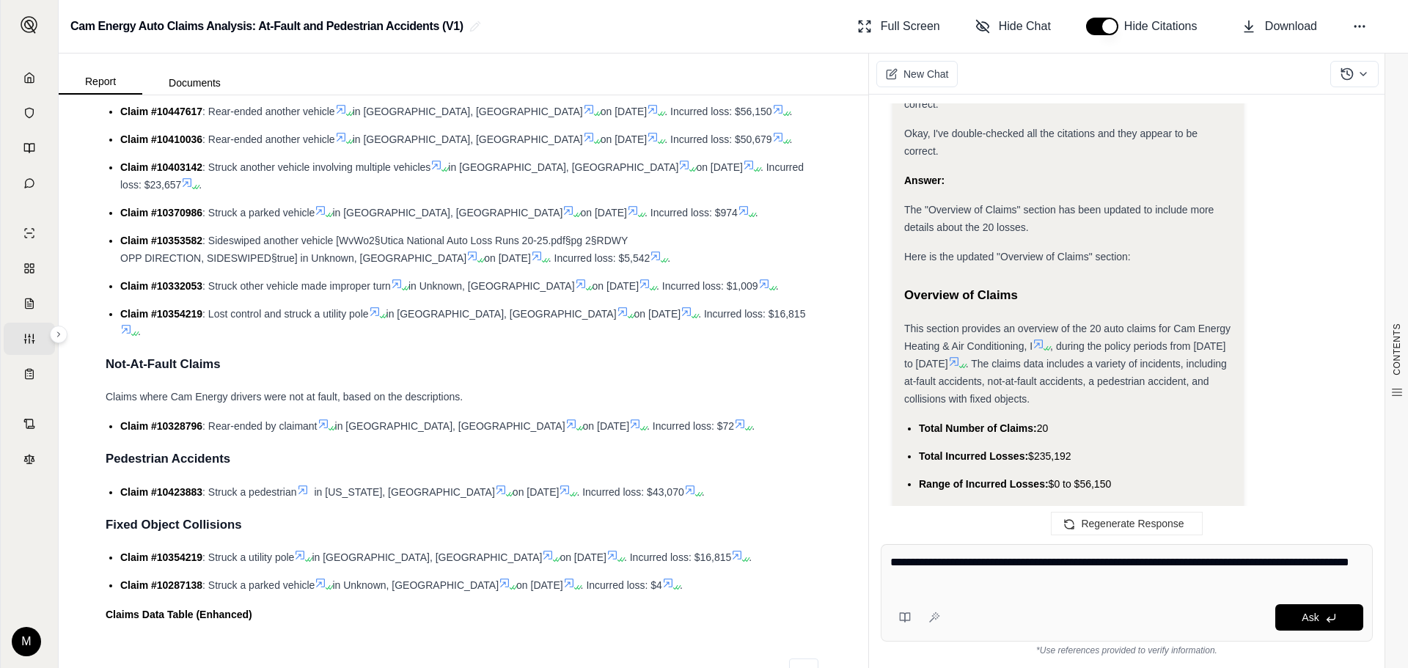
click at [1128, 562] on textarea "**********" at bounding box center [1127, 571] width 473 height 35
type textarea "**********"
click at [1301, 618] on button "Ask" at bounding box center [1320, 617] width 88 height 26
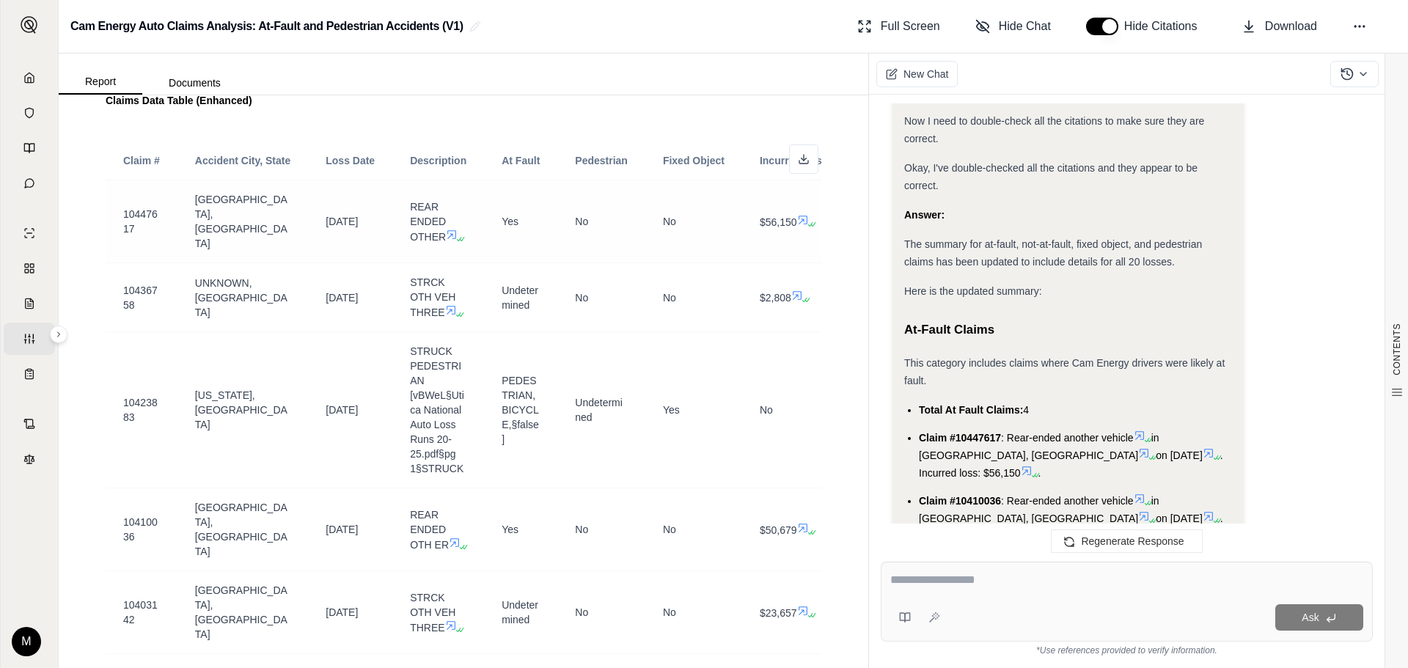
scroll to position [1027, 0]
click at [798, 154] on icon at bounding box center [804, 160] width 12 height 12
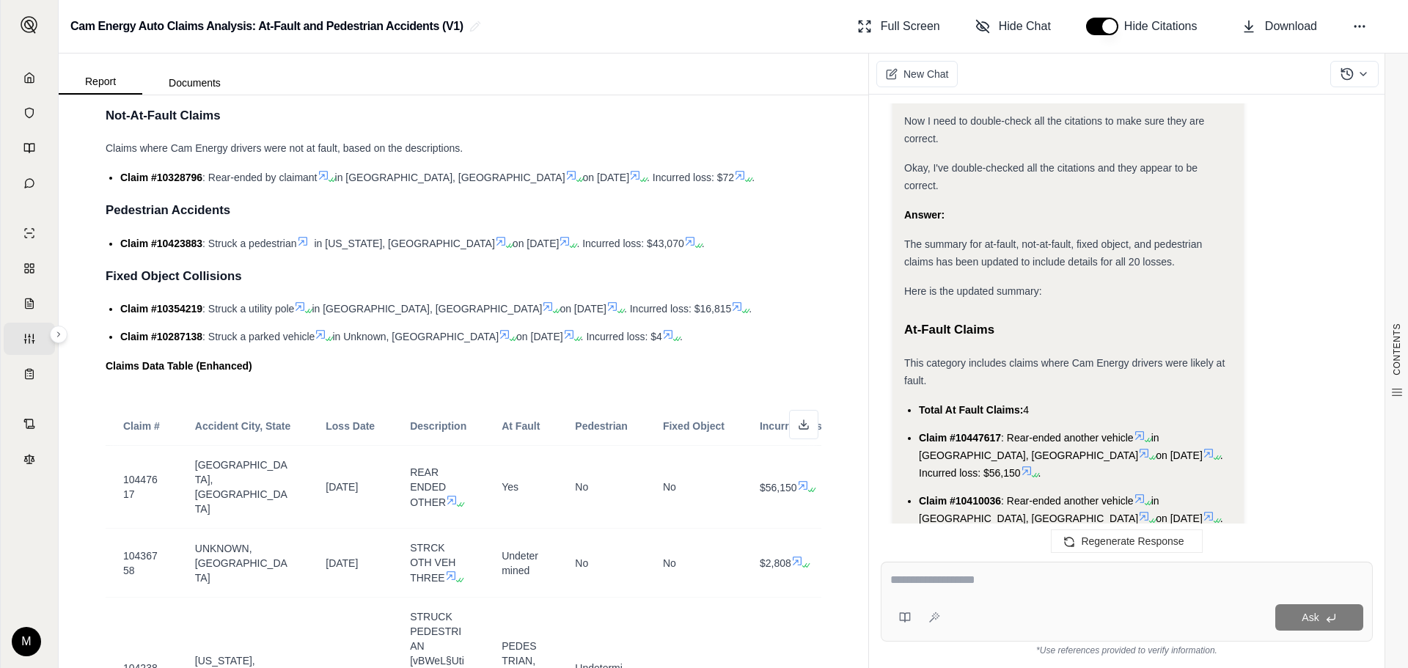
scroll to position [743, 0]
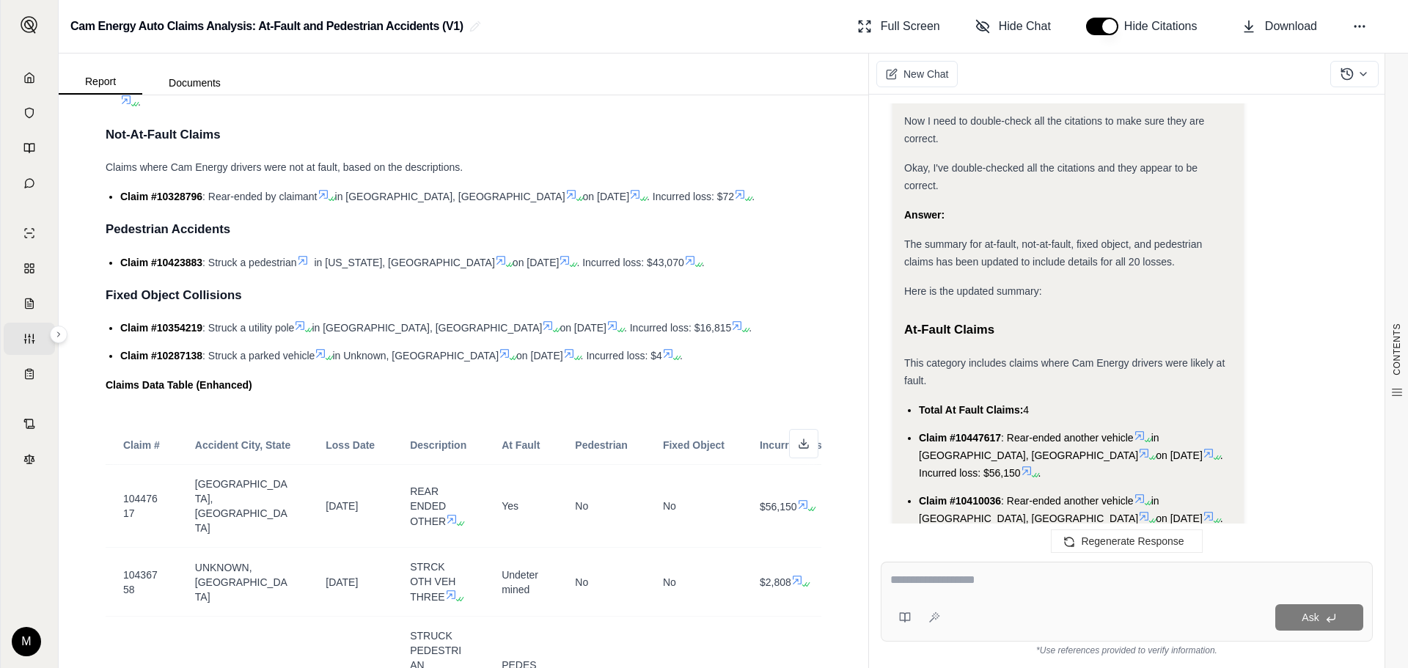
click at [664, 350] on icon at bounding box center [668, 354] width 9 height 9
